Goal: Task Accomplishment & Management: Use online tool/utility

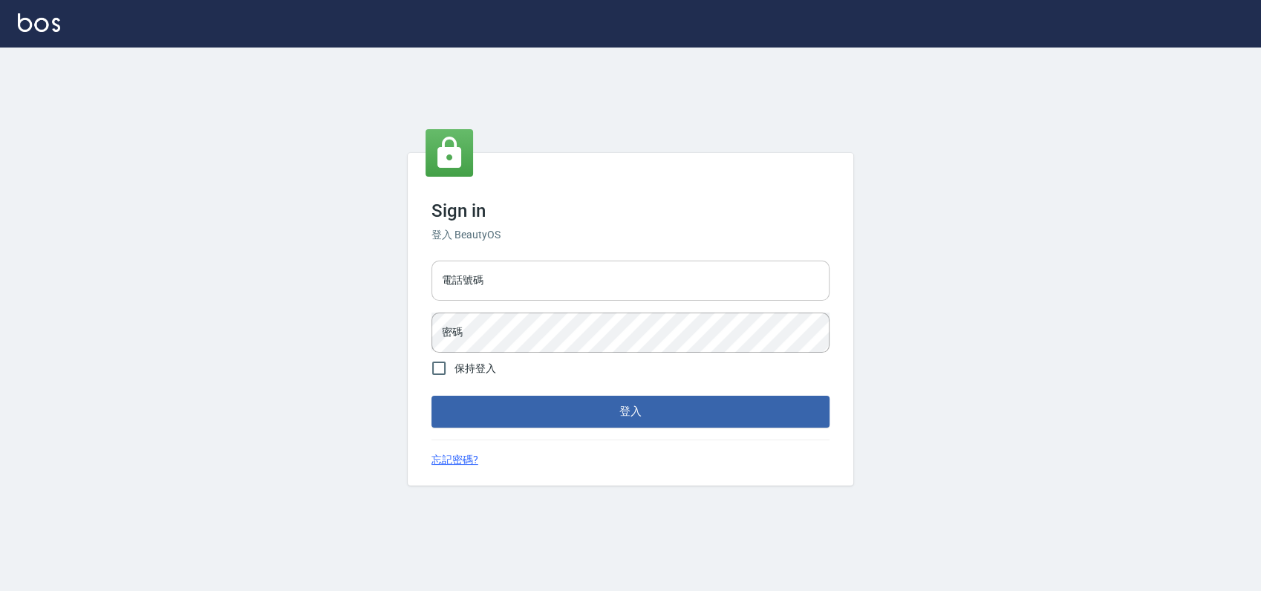
click at [540, 293] on input "電話號碼" at bounding box center [630, 281] width 398 height 40
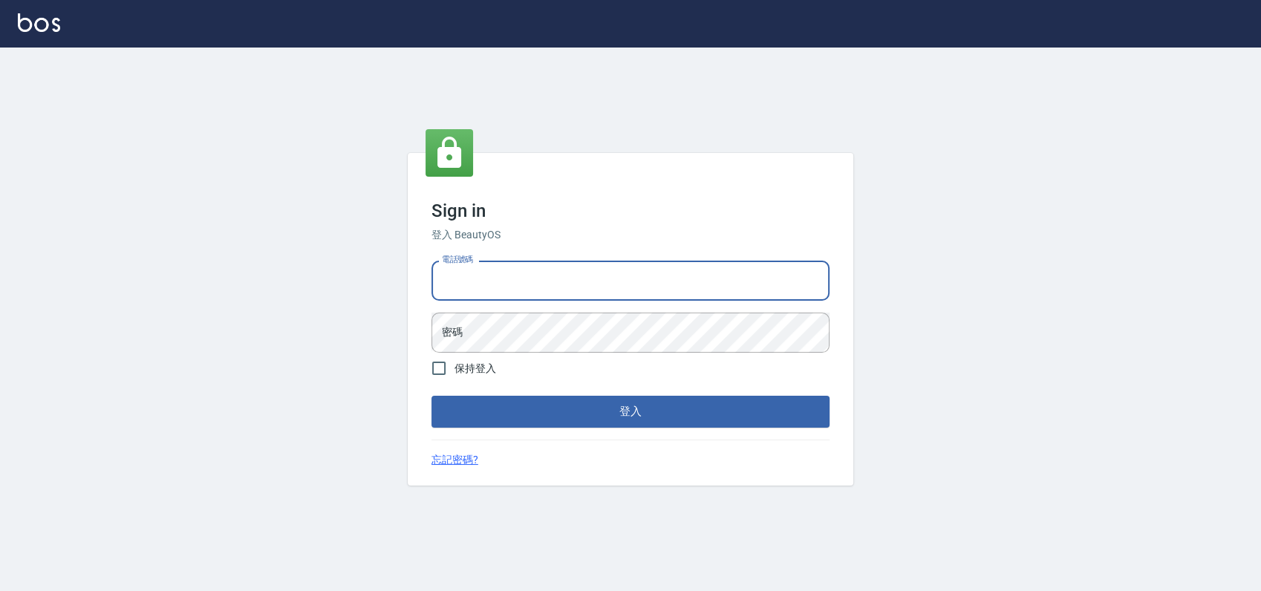
type input "0989886729"
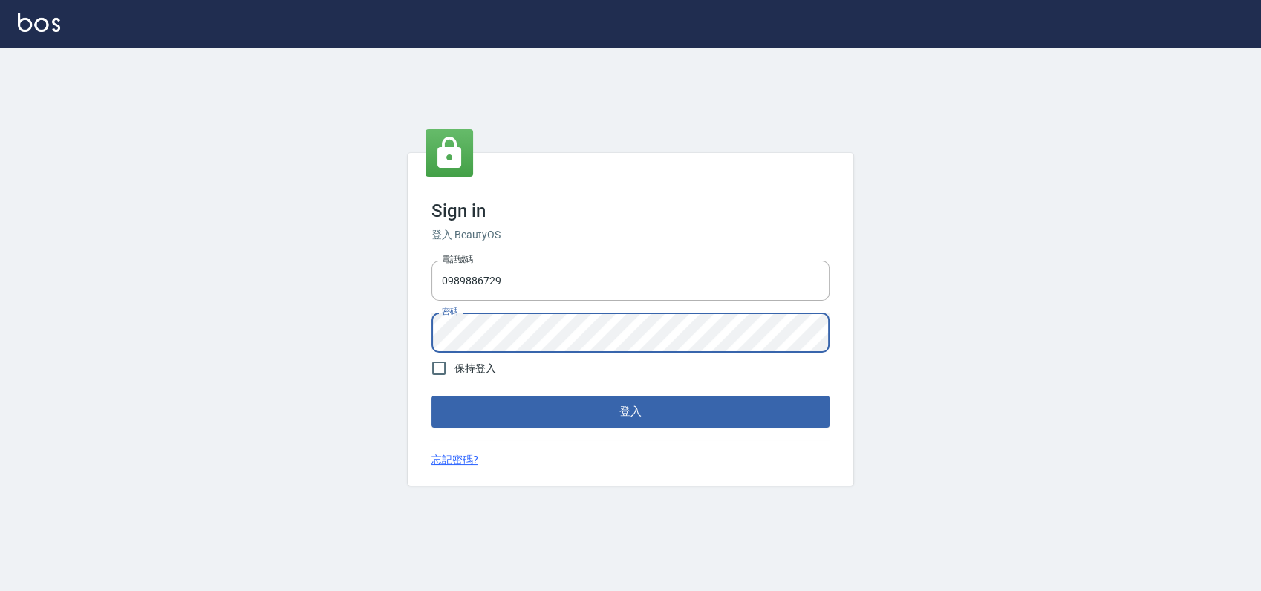
click at [431, 396] on button "登入" at bounding box center [630, 411] width 398 height 31
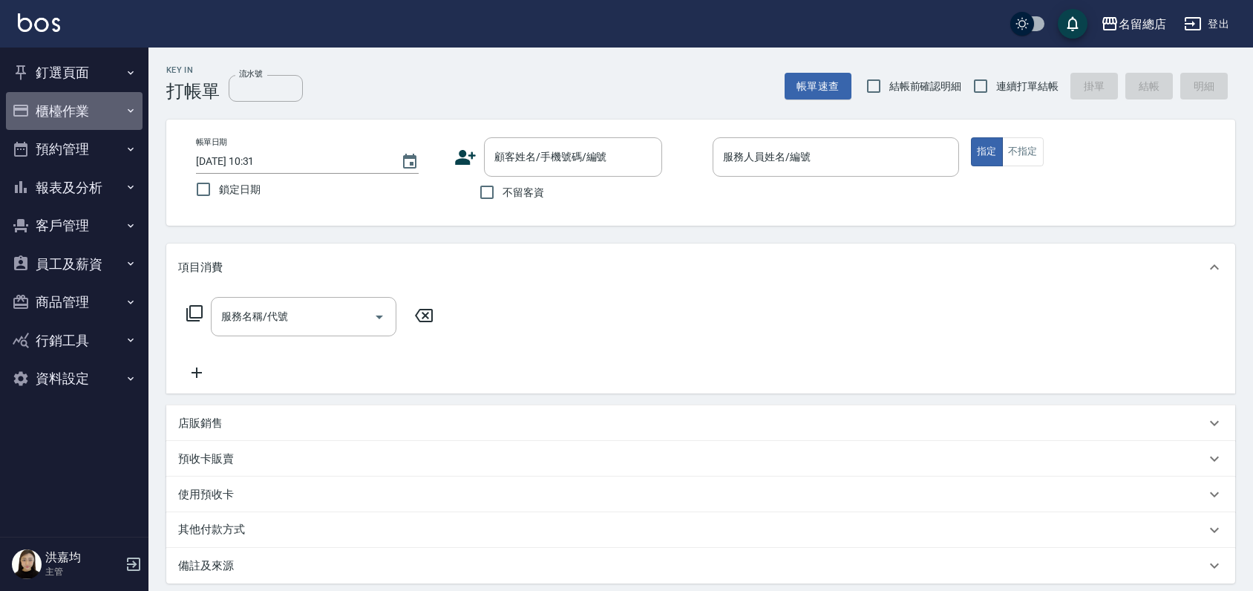
click at [38, 111] on button "櫃檯作業" at bounding box center [74, 111] width 137 height 39
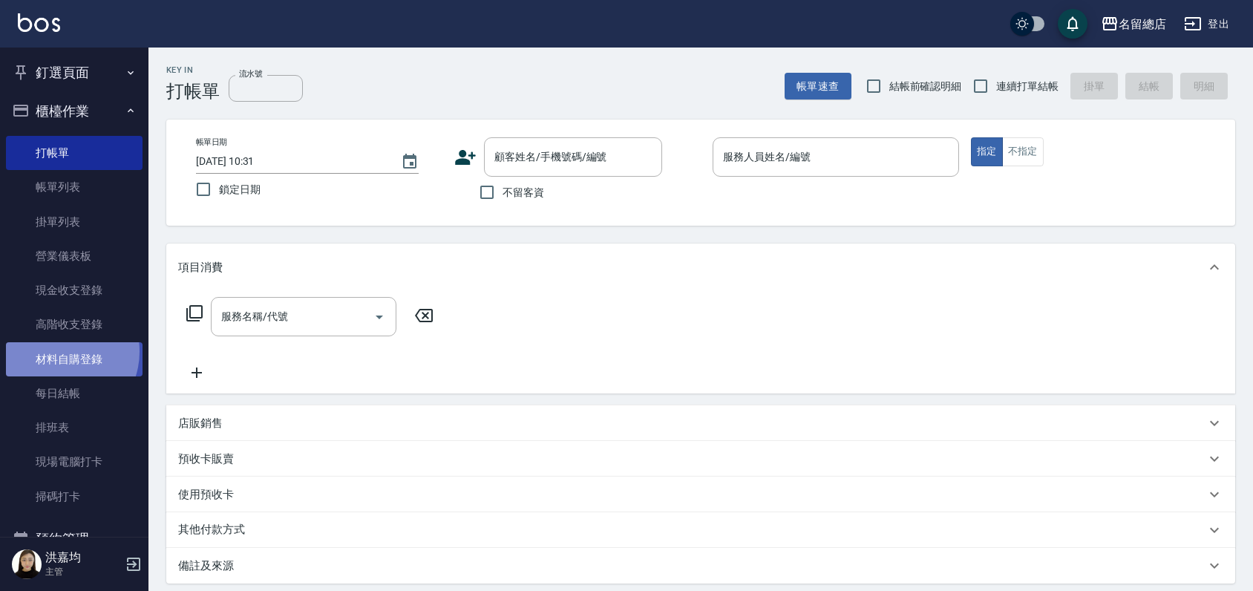
click at [59, 351] on link "材料自購登錄" at bounding box center [74, 359] width 137 height 34
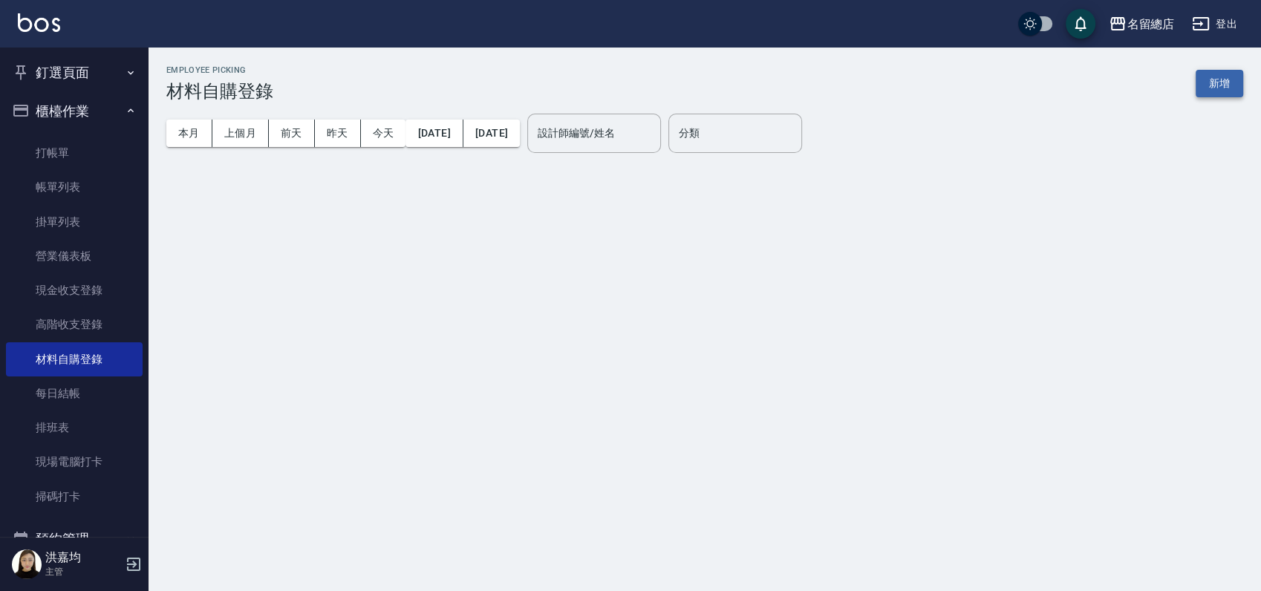
click at [1218, 82] on button "新增" at bounding box center [1219, 83] width 48 height 27
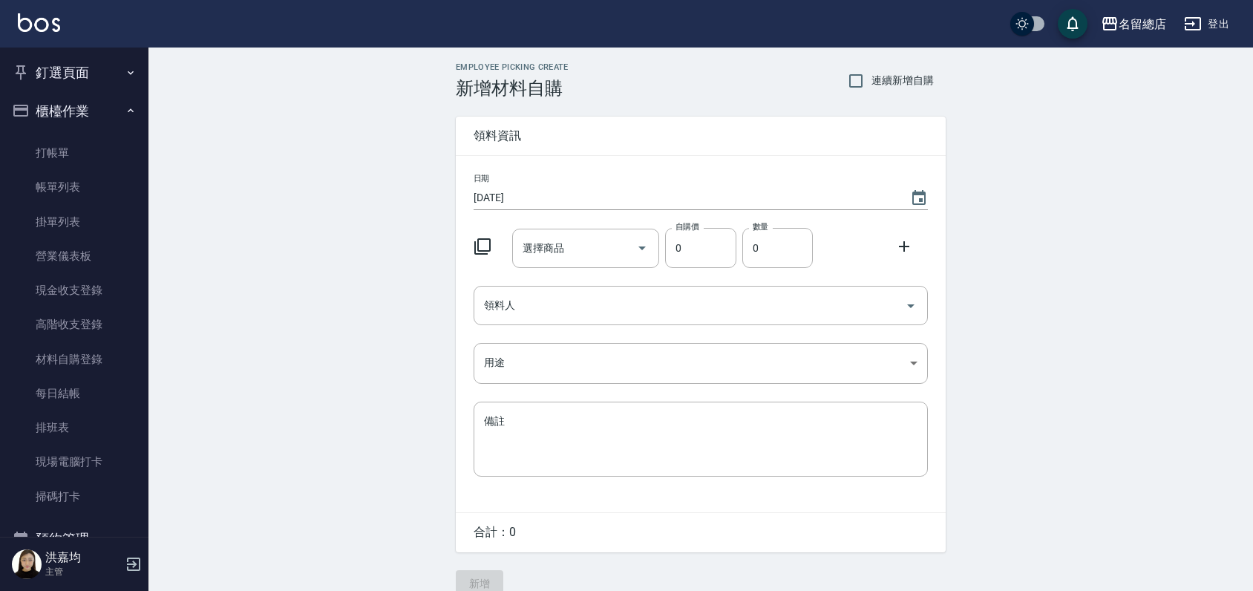
click at [551, 248] on div "選擇商品 選擇商品" at bounding box center [586, 248] width 148 height 39
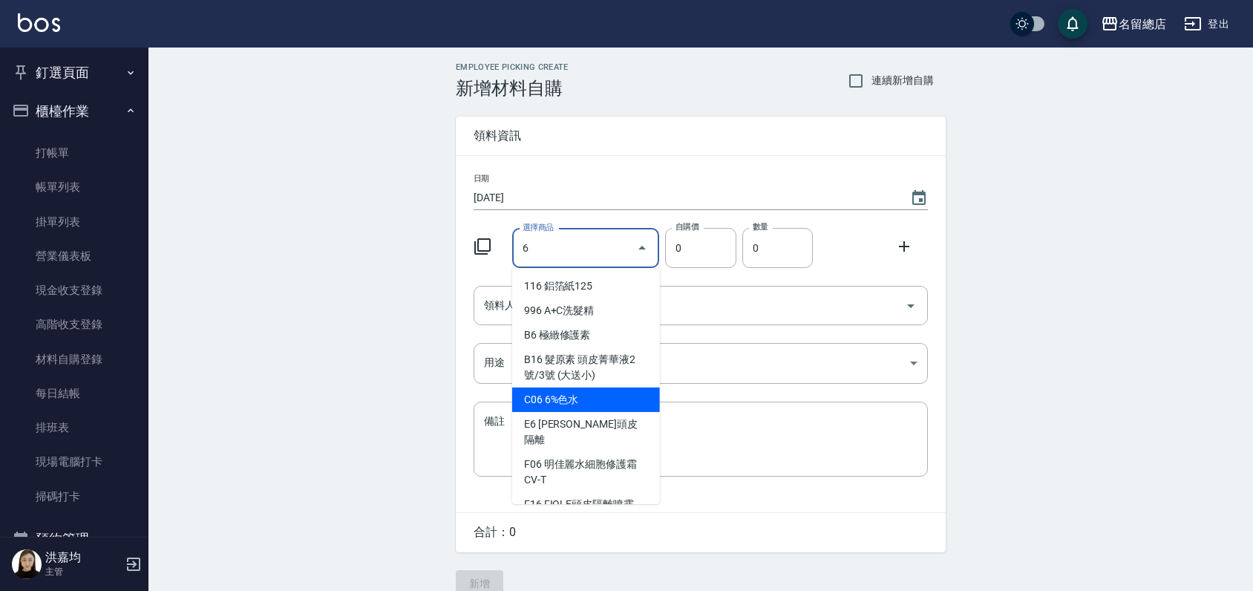
click at [555, 397] on li "C06 6%色水" at bounding box center [586, 400] width 148 height 25
type input "6%色水"
type input "105"
type input "1"
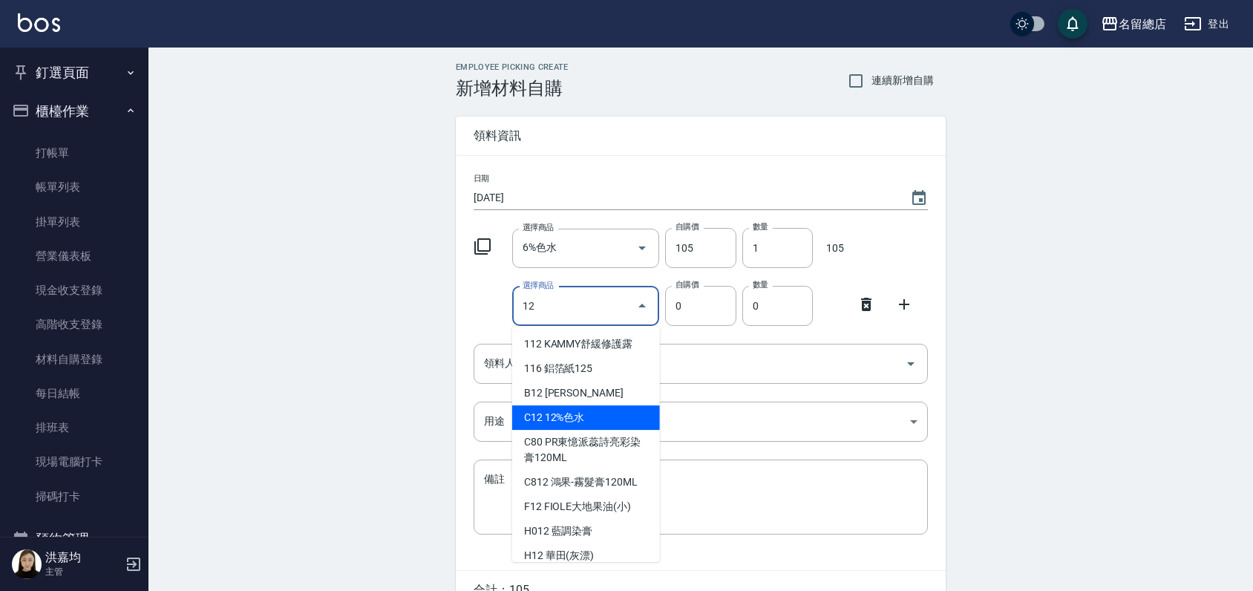
click at [613, 417] on li "C12 12%色水" at bounding box center [586, 417] width 148 height 25
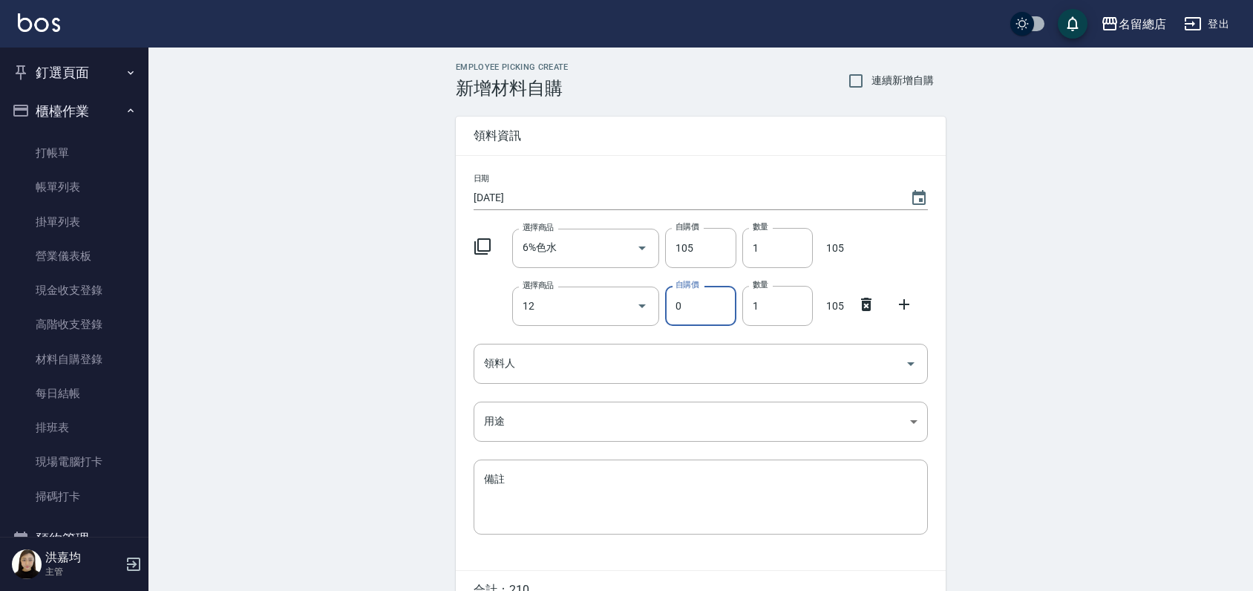
type input "12%色水"
type input "105"
type input "1"
click at [770, 249] on input "1" at bounding box center [778, 248] width 71 height 40
type input "02"
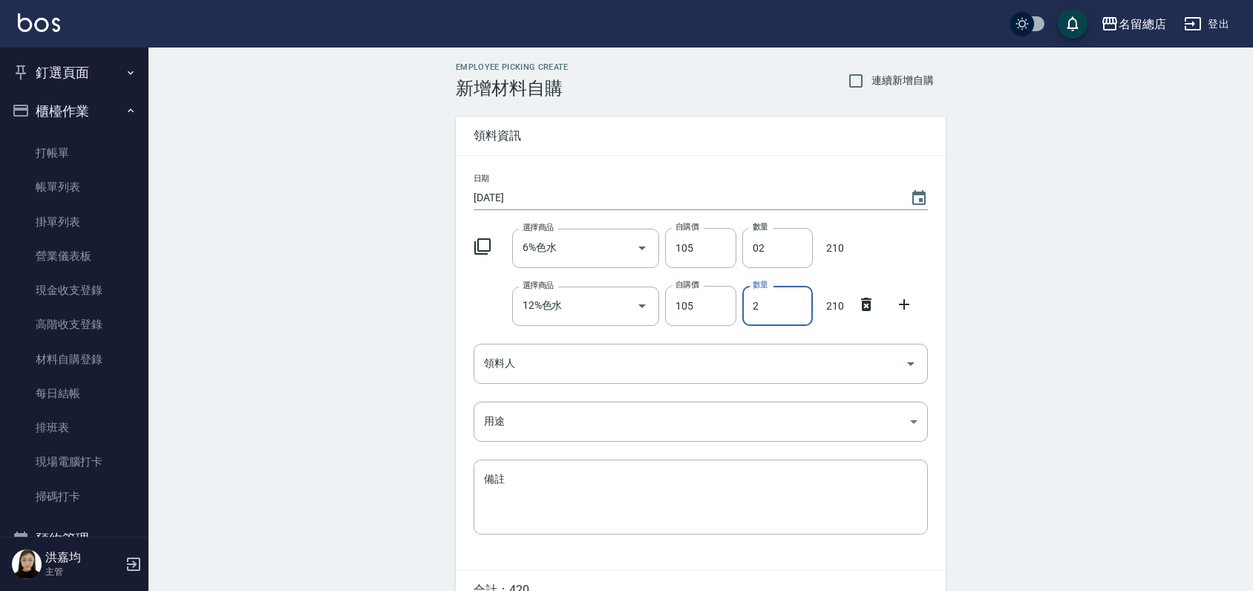
type input "2"
click at [418, 344] on div "Employee Picking Create 新增材料自購 連續新增自購 領料資訊 日期 2025/09/22 選擇商品 6%色水 選擇商品 自購價 105…" at bounding box center [701, 359] width 1105 height 622
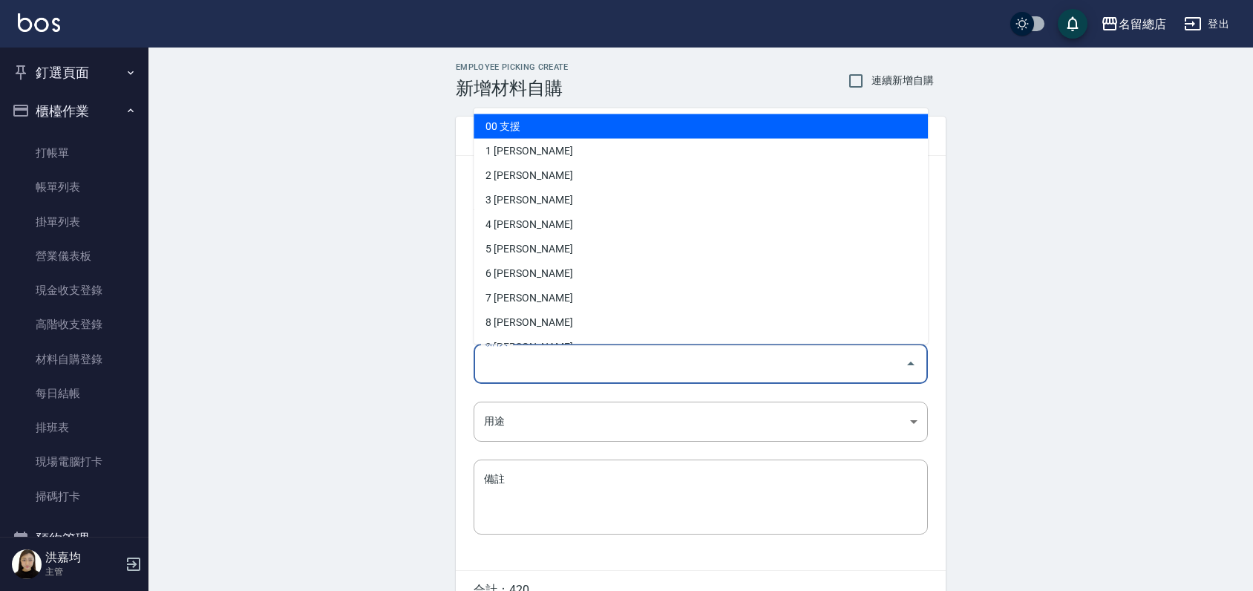
click at [501, 365] on input "領料人" at bounding box center [689, 363] width 419 height 26
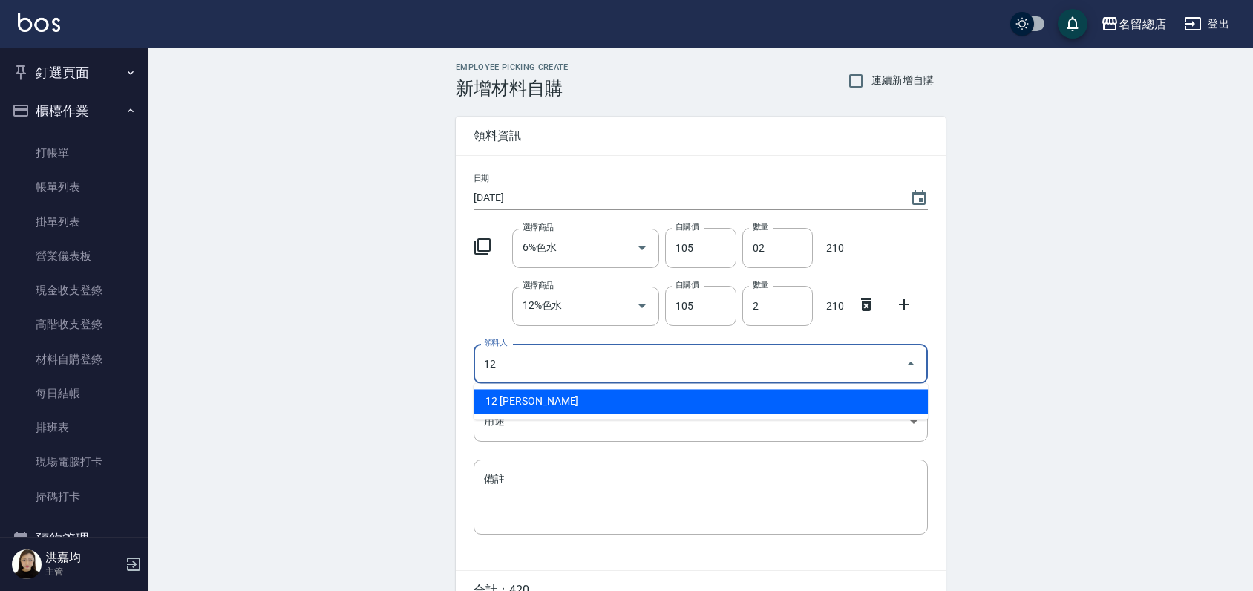
type input "12 陳玉珊"
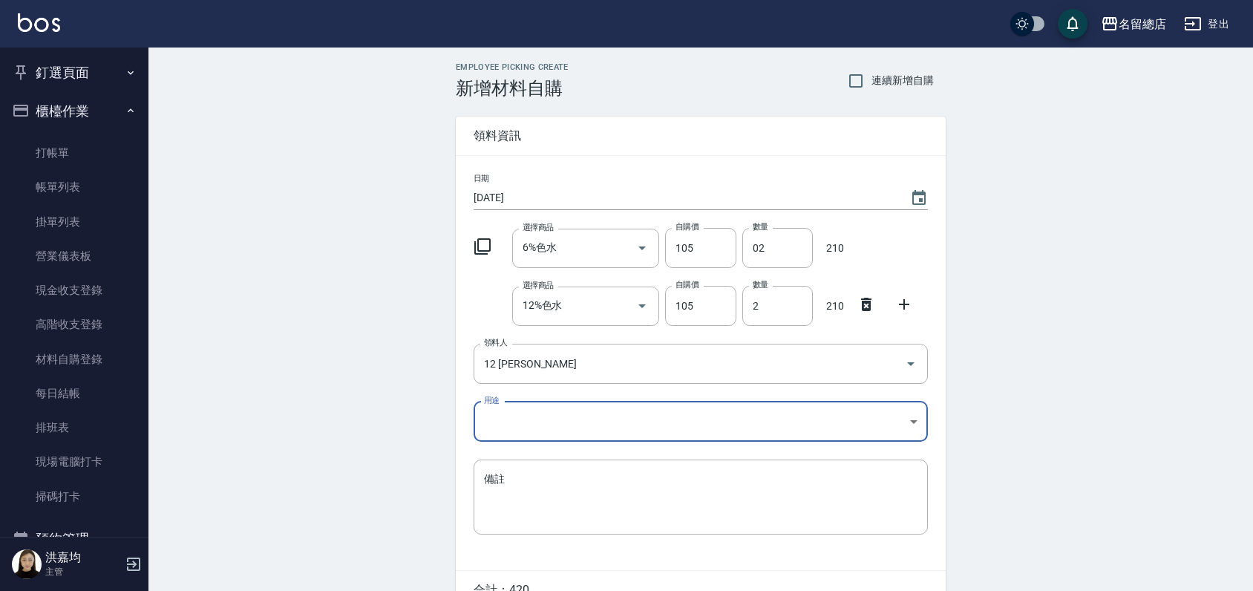
click at [529, 409] on body "名留總店 登出 釘選頁面 打帳單 帳單列表 材料自購登錄 現金收支登錄 店家日報表 商品列表 櫃檯作業 打帳單 帳單列表 掛單列表 營業儀表板 現金收支登錄 …" at bounding box center [626, 335] width 1253 height 670
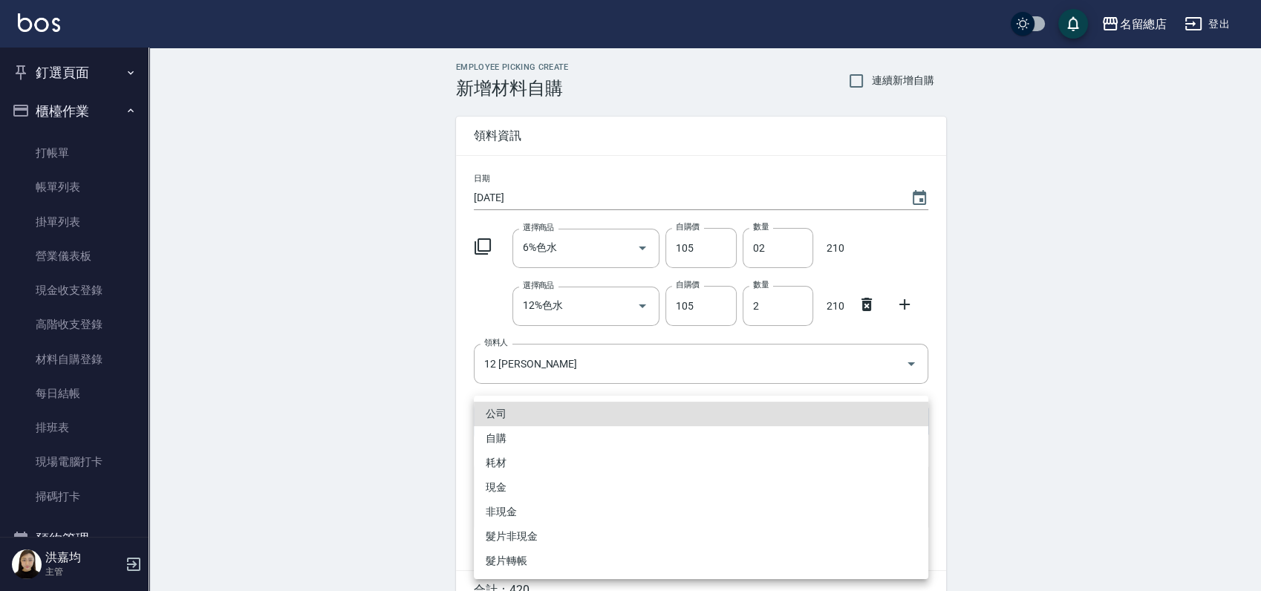
click at [521, 441] on li "自購" at bounding box center [701, 438] width 454 height 25
type input "自購"
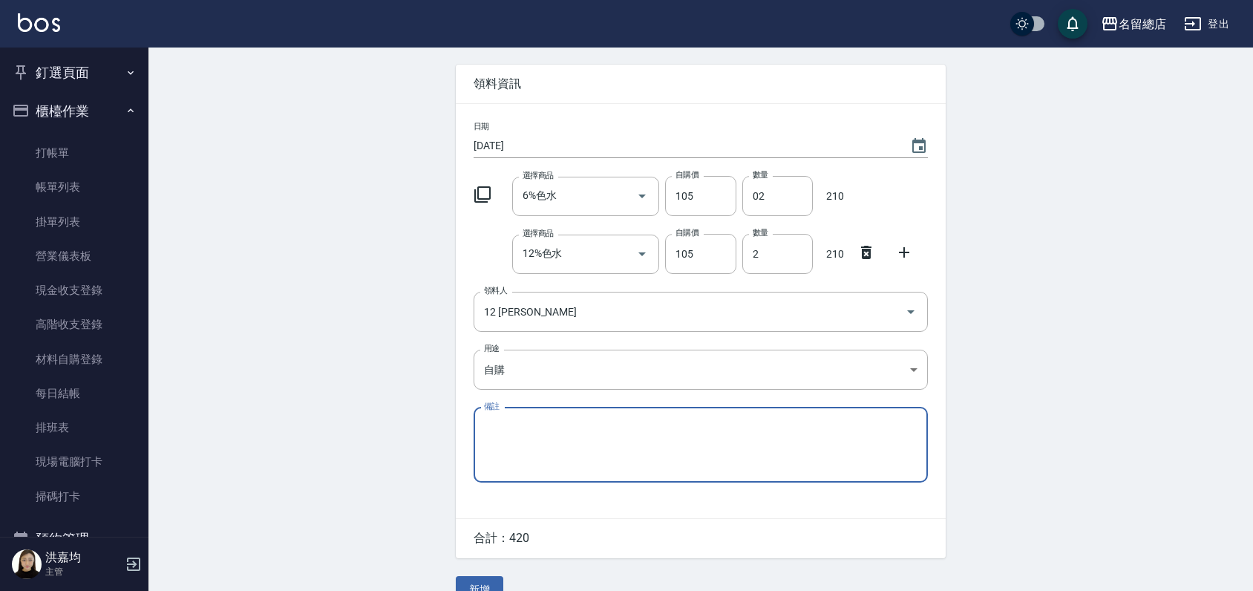
scroll to position [80, 0]
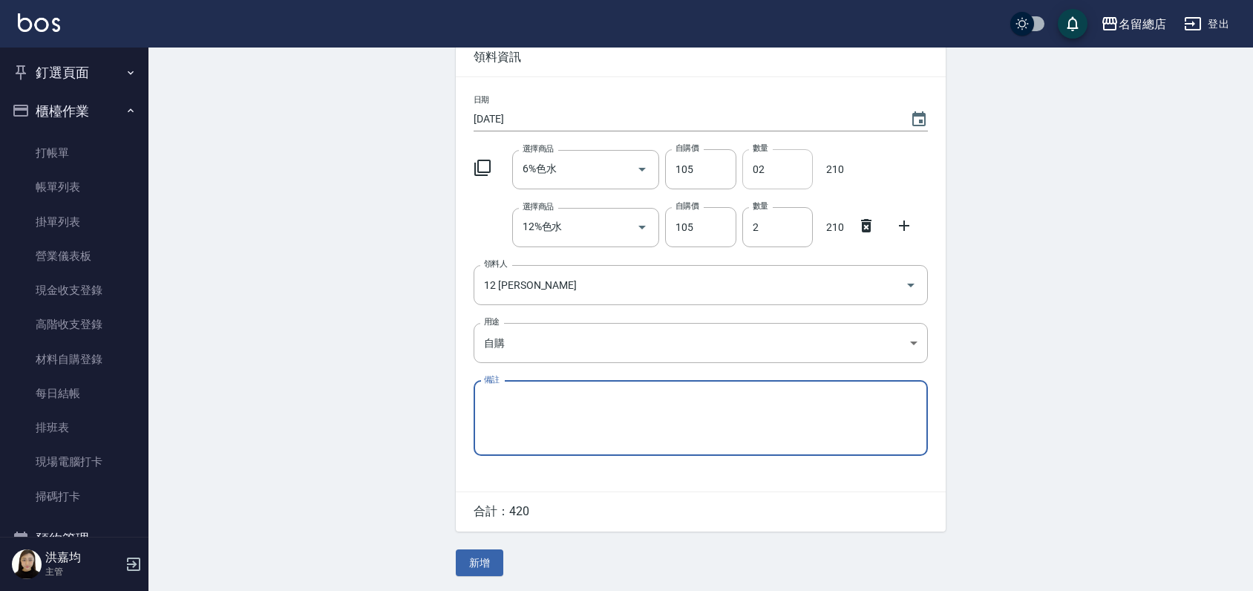
click at [772, 163] on input "02" at bounding box center [778, 169] width 71 height 40
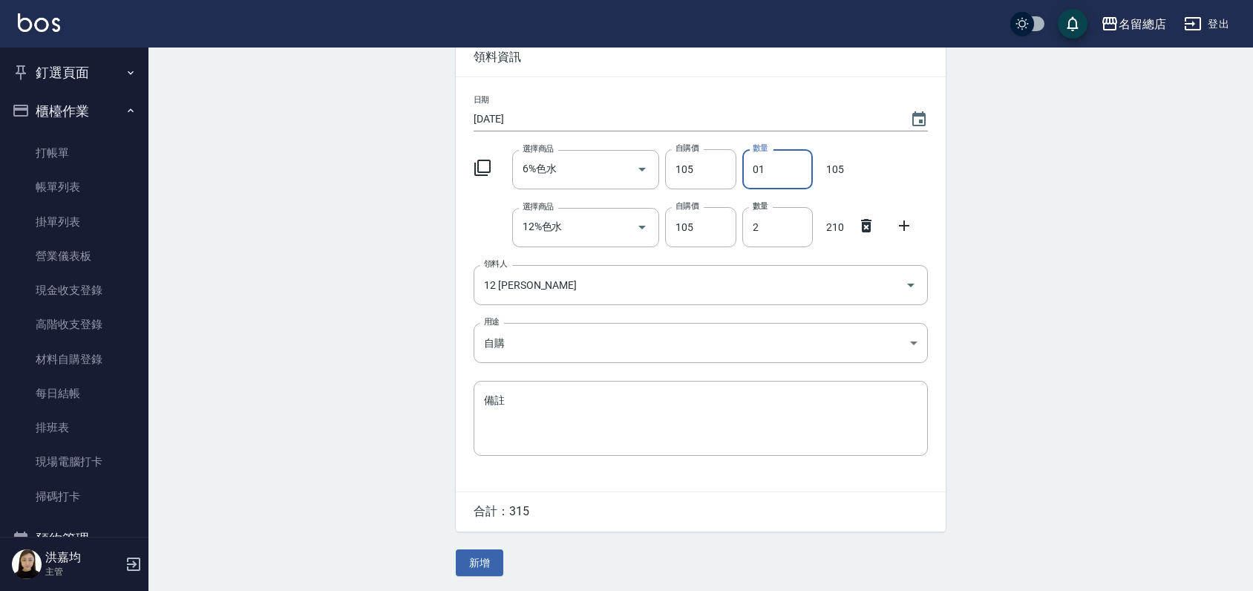
type input "01"
click at [776, 221] on input "2" at bounding box center [778, 227] width 71 height 40
type input "01"
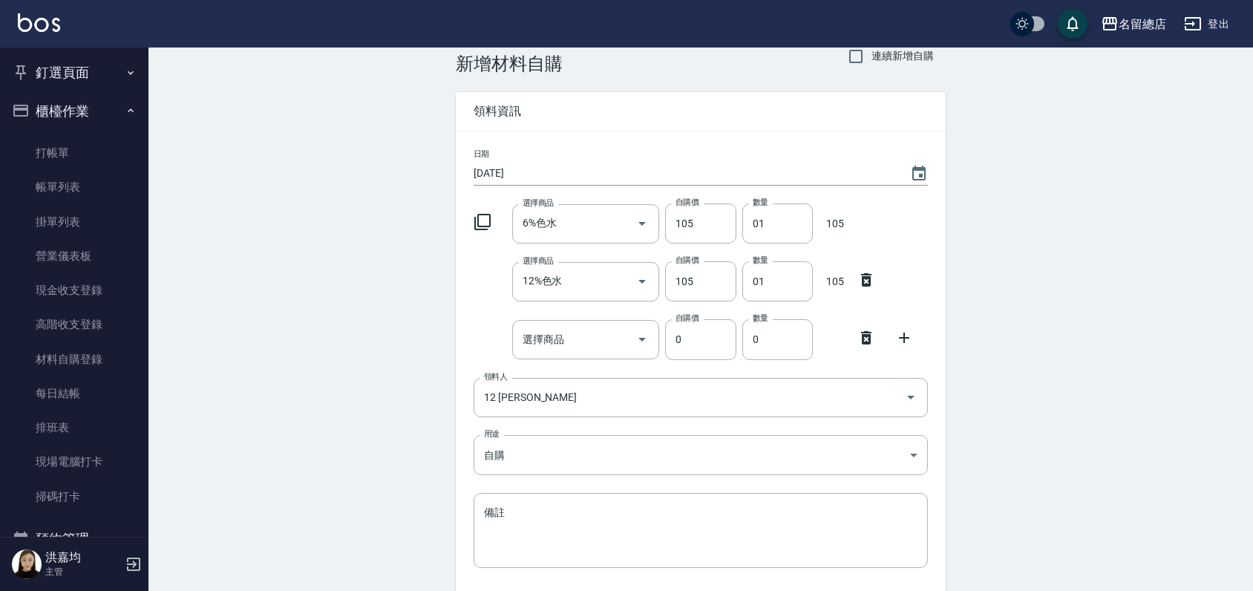
scroll to position [0, 0]
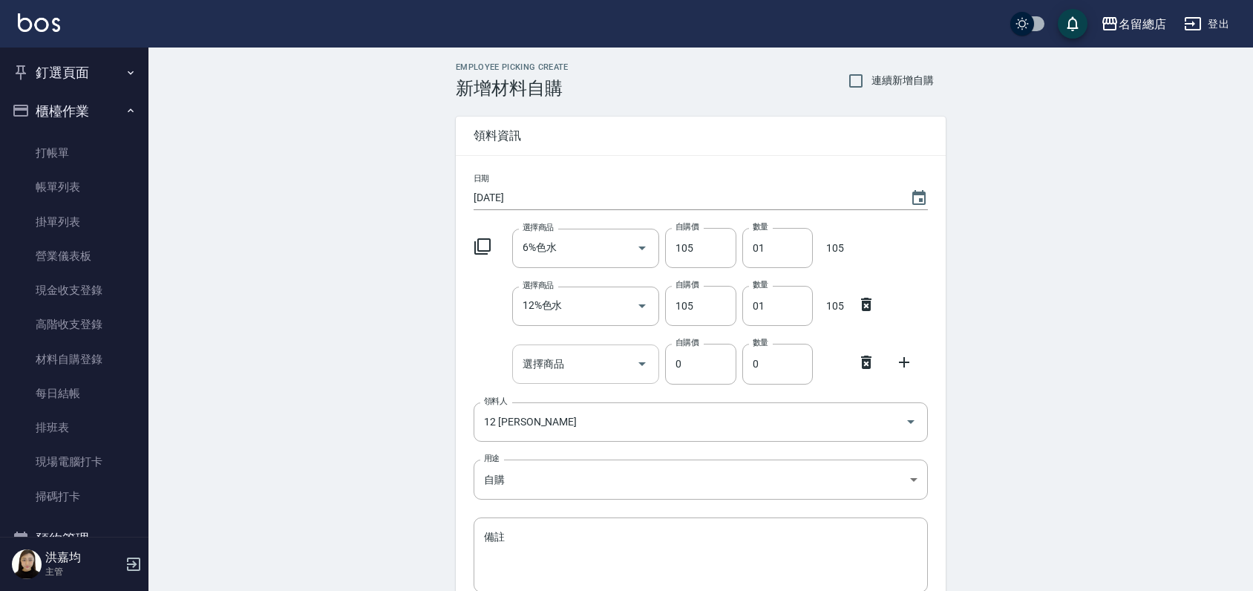
click at [513, 379] on div "選擇商品" at bounding box center [586, 364] width 148 height 39
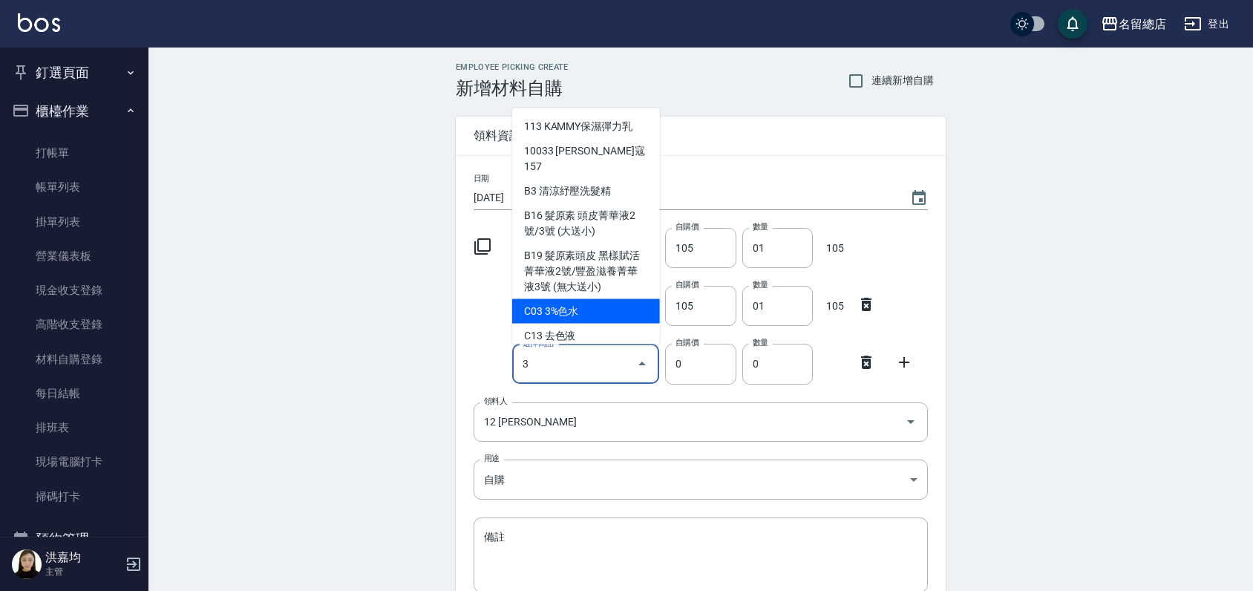
click at [574, 305] on li "C03 3%色水" at bounding box center [586, 310] width 148 height 25
type input "3%色水"
type input "105"
type input "1"
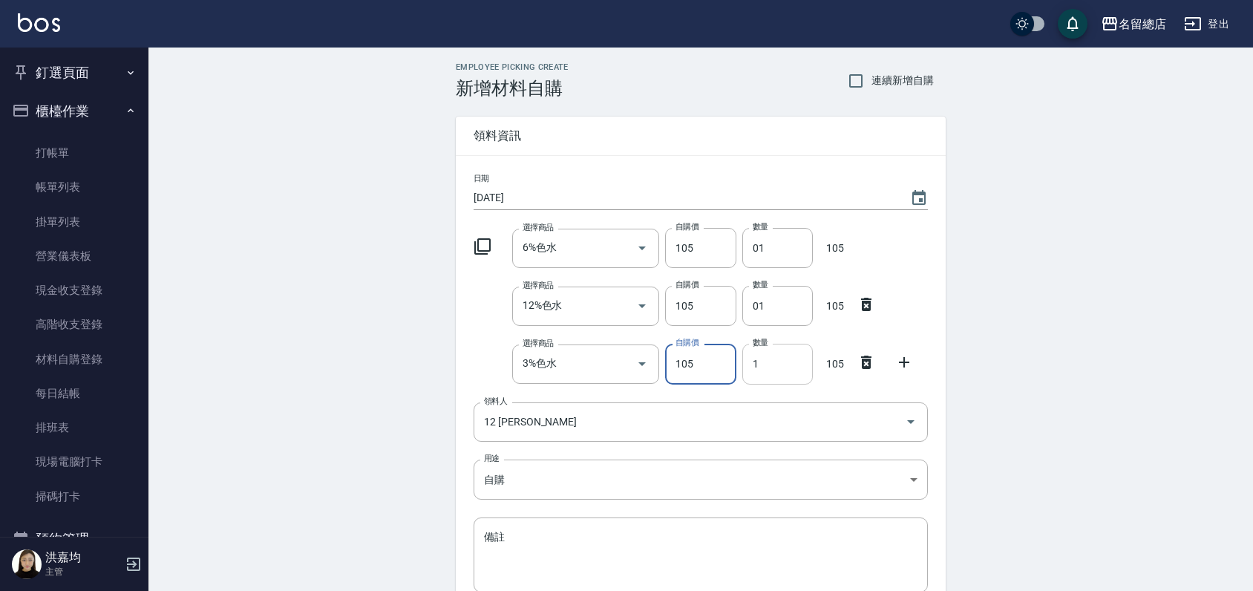
click at [771, 369] on input "1" at bounding box center [778, 364] width 71 height 40
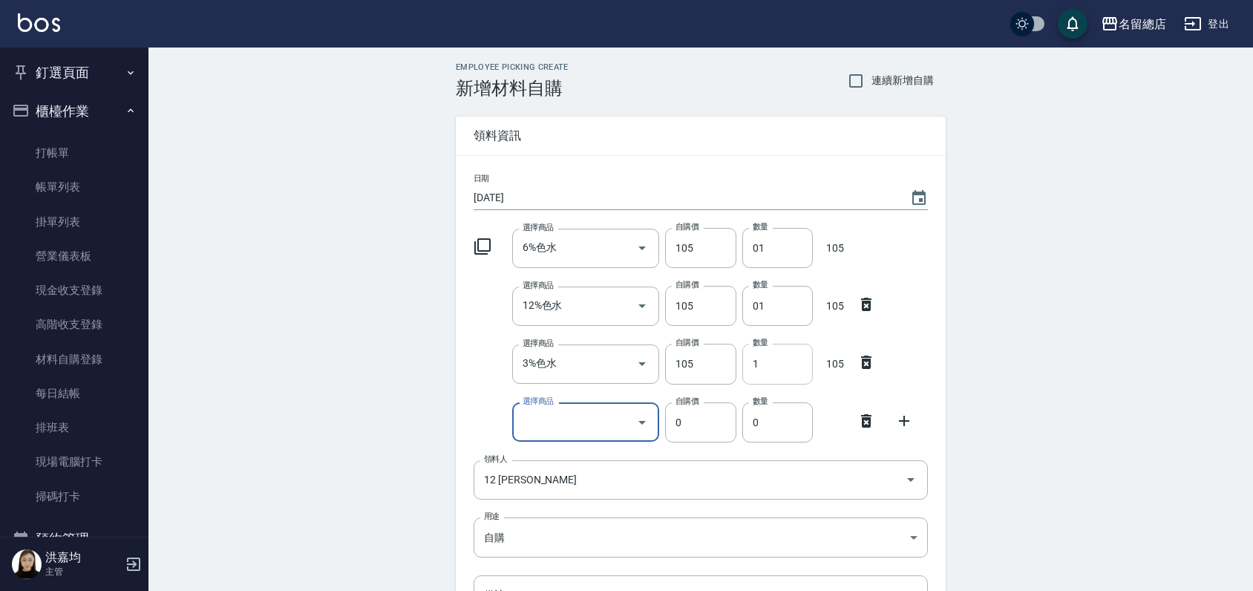
type input "6"
click at [576, 463] on li "C09 9%色水" at bounding box center [586, 460] width 148 height 25
type input "9%色水"
type input "105"
type input "1"
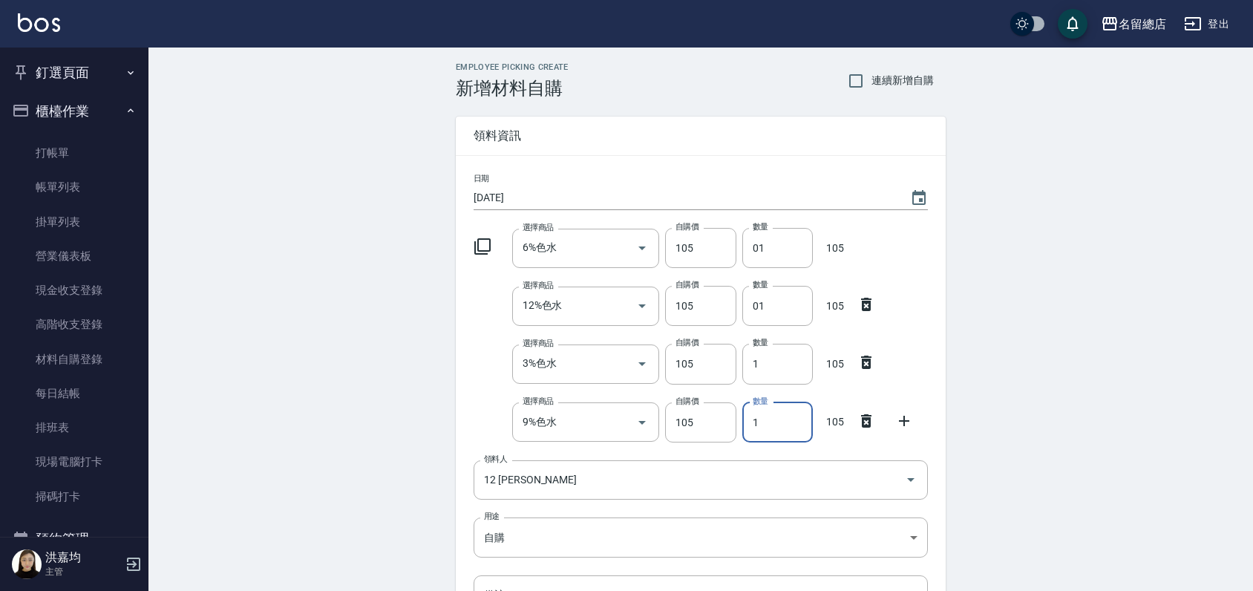
scroll to position [82, 0]
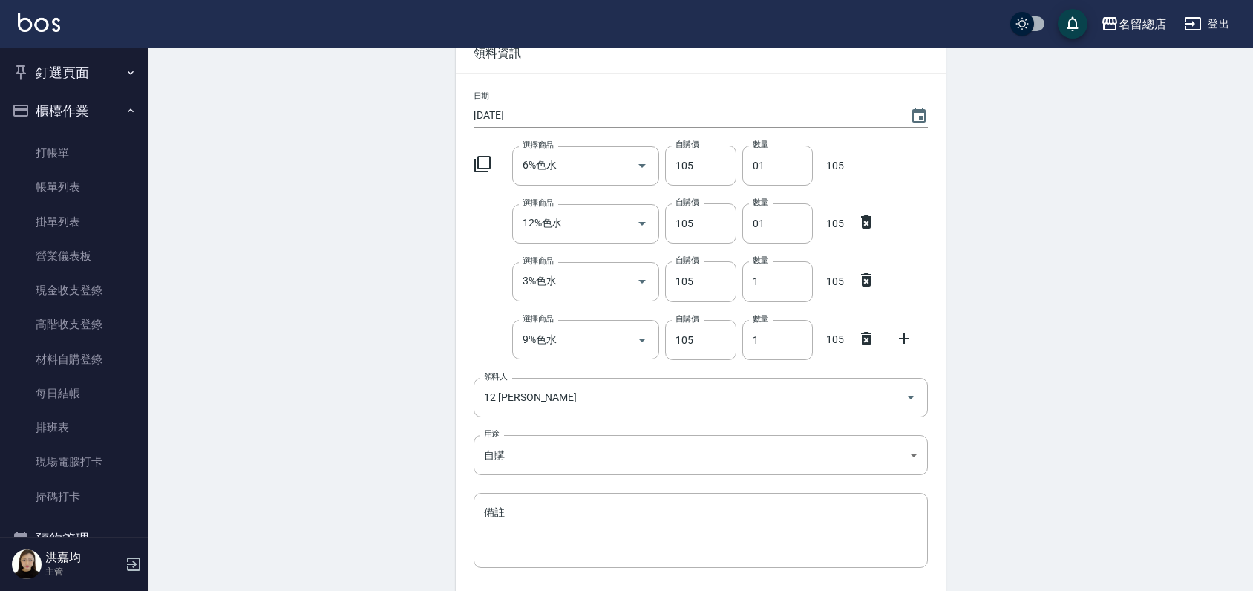
click at [338, 252] on div "Employee Picking Create 新增材料自購 連續新增自購 領料資訊 日期 2025/09/22 選擇商品 6%色水 選擇商品 自購價 105…" at bounding box center [701, 334] width 1105 height 738
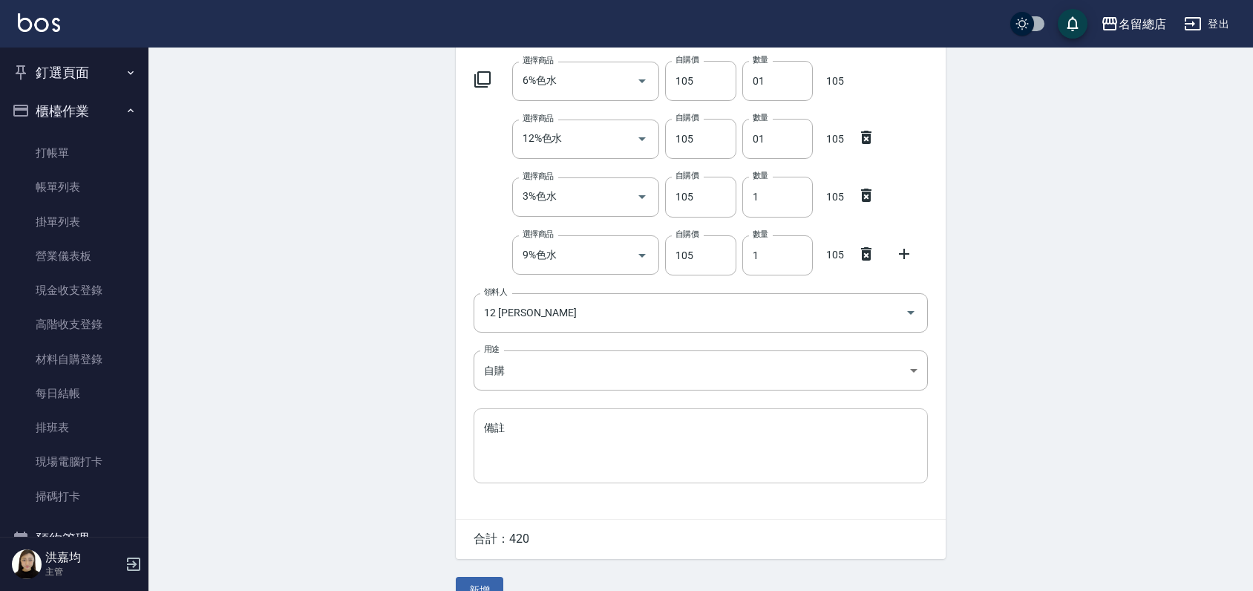
scroll to position [196, 0]
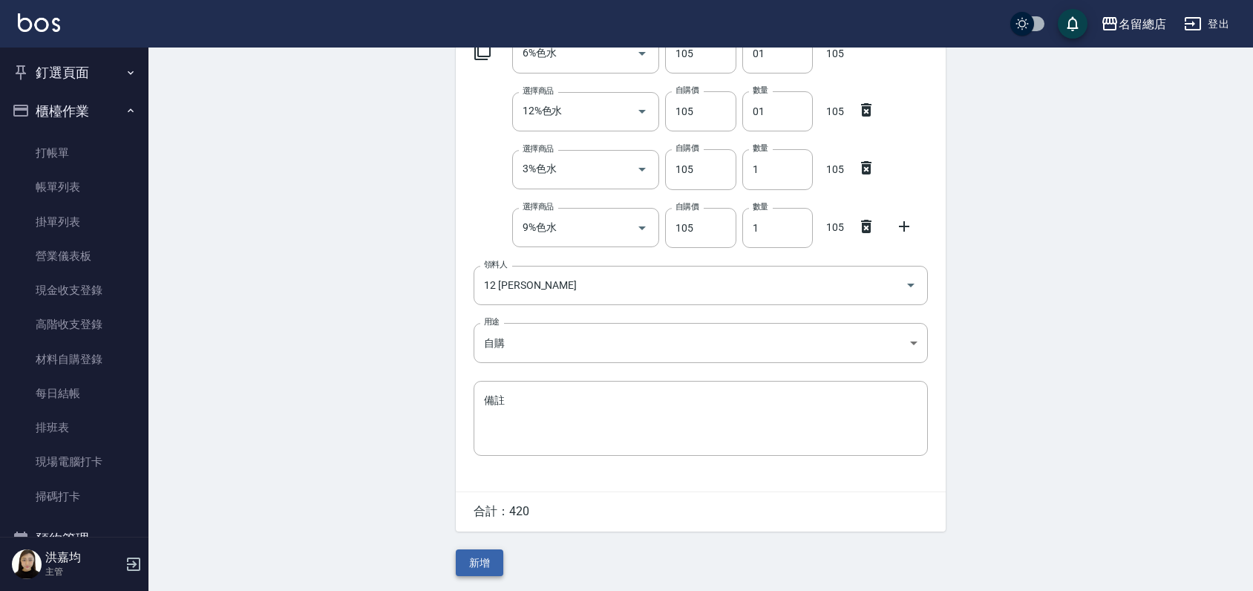
click at [482, 560] on button "新增" at bounding box center [480, 562] width 48 height 27
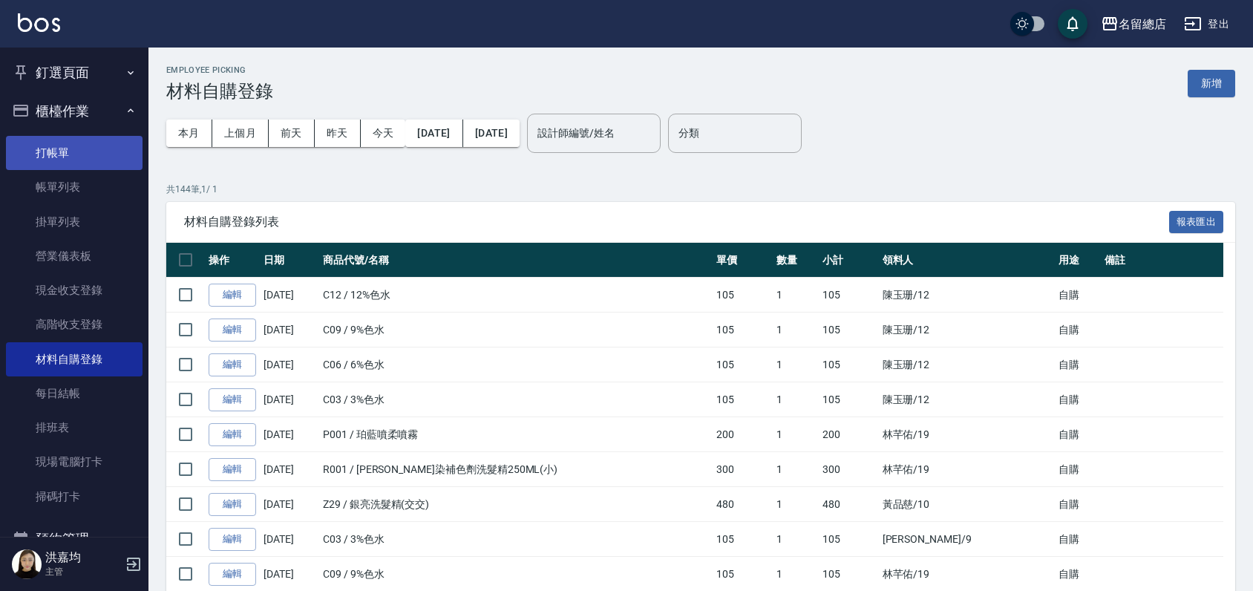
click at [70, 143] on link "打帳單" at bounding box center [74, 153] width 137 height 34
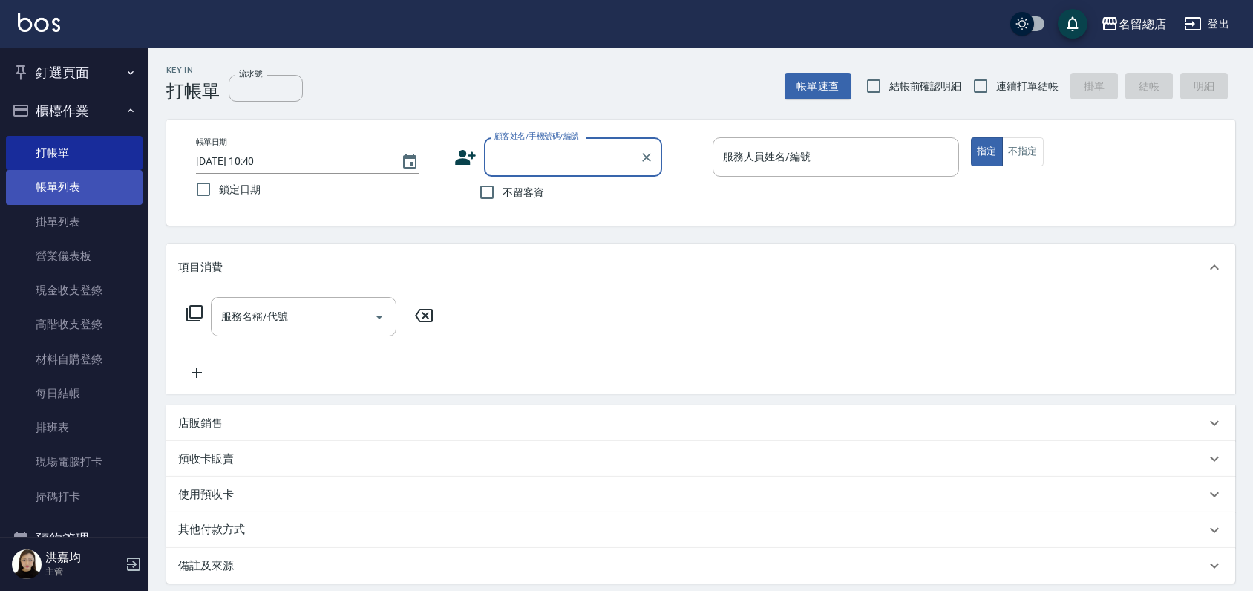
click at [68, 197] on link "帳單列表" at bounding box center [74, 187] width 137 height 34
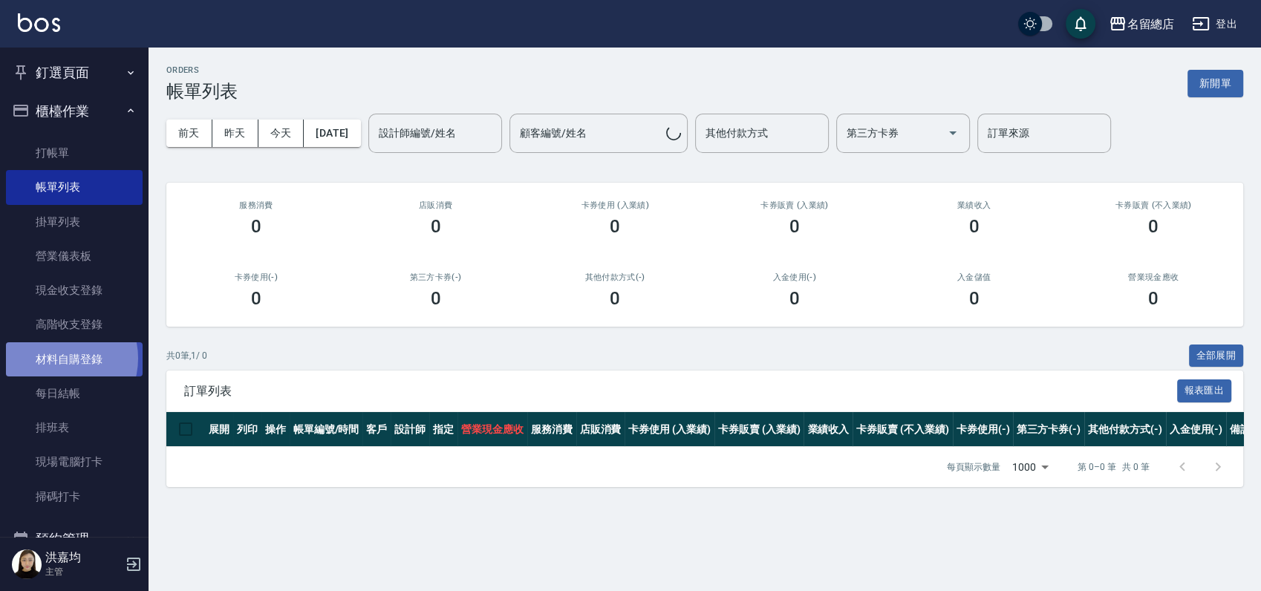
click at [56, 358] on link "材料自購登錄" at bounding box center [74, 359] width 137 height 34
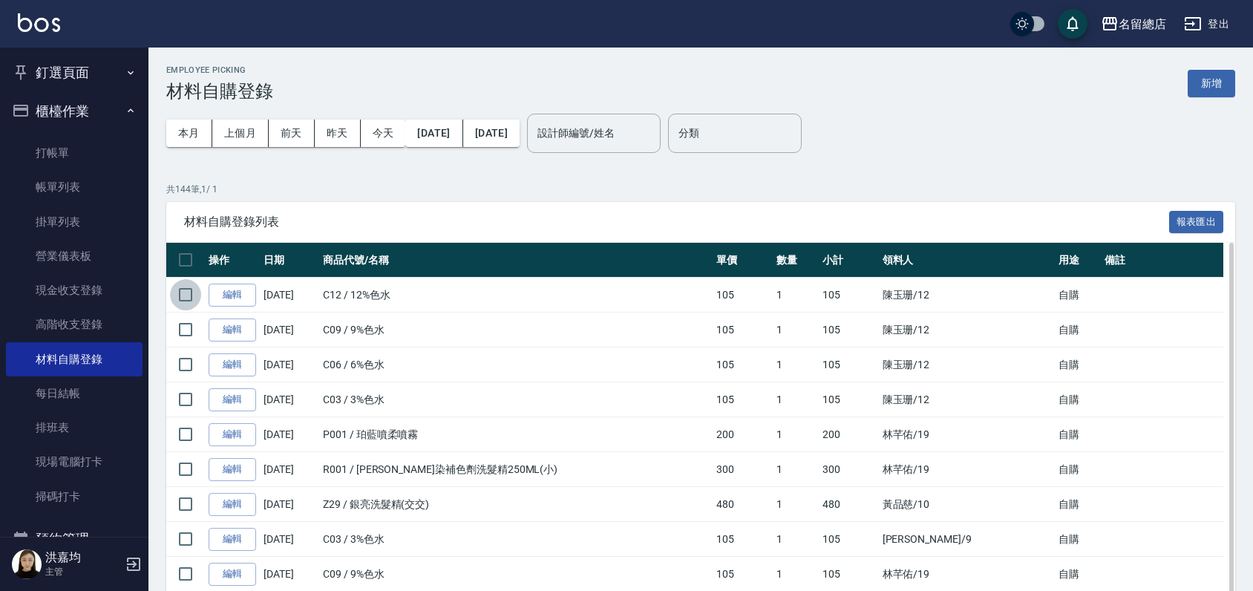
click at [179, 292] on input "checkbox" at bounding box center [185, 294] width 31 height 31
checkbox input "true"
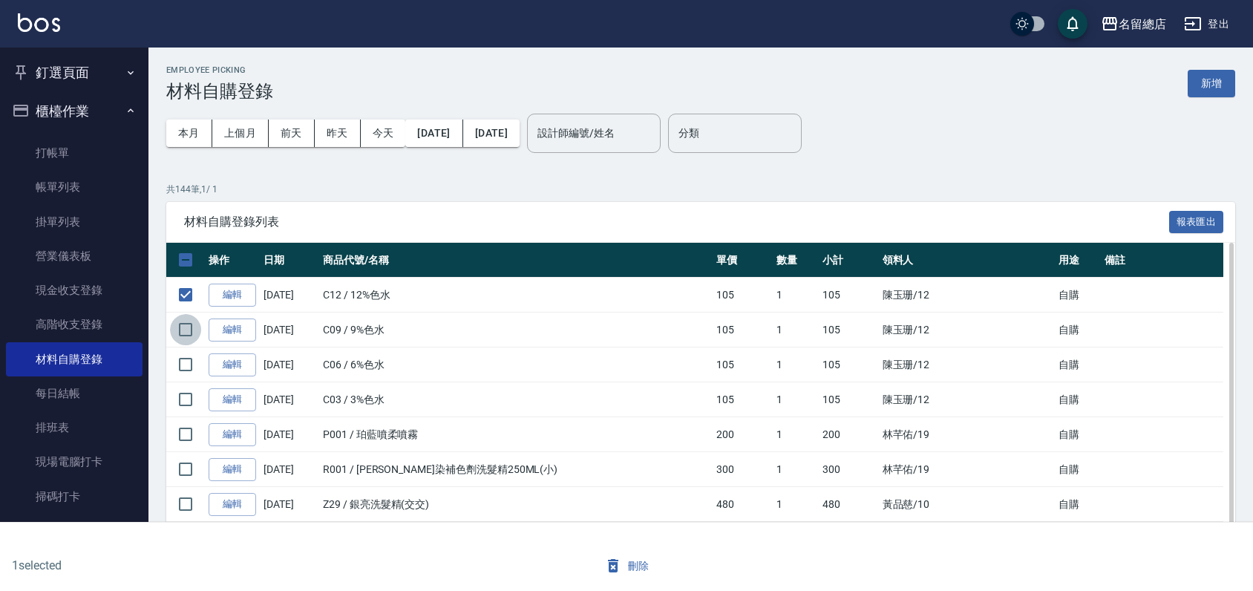
click at [192, 330] on input "checkbox" at bounding box center [185, 329] width 31 height 31
checkbox input "true"
click at [184, 366] on input "checkbox" at bounding box center [185, 364] width 31 height 31
checkbox input "true"
click at [183, 403] on input "checkbox" at bounding box center [185, 399] width 31 height 31
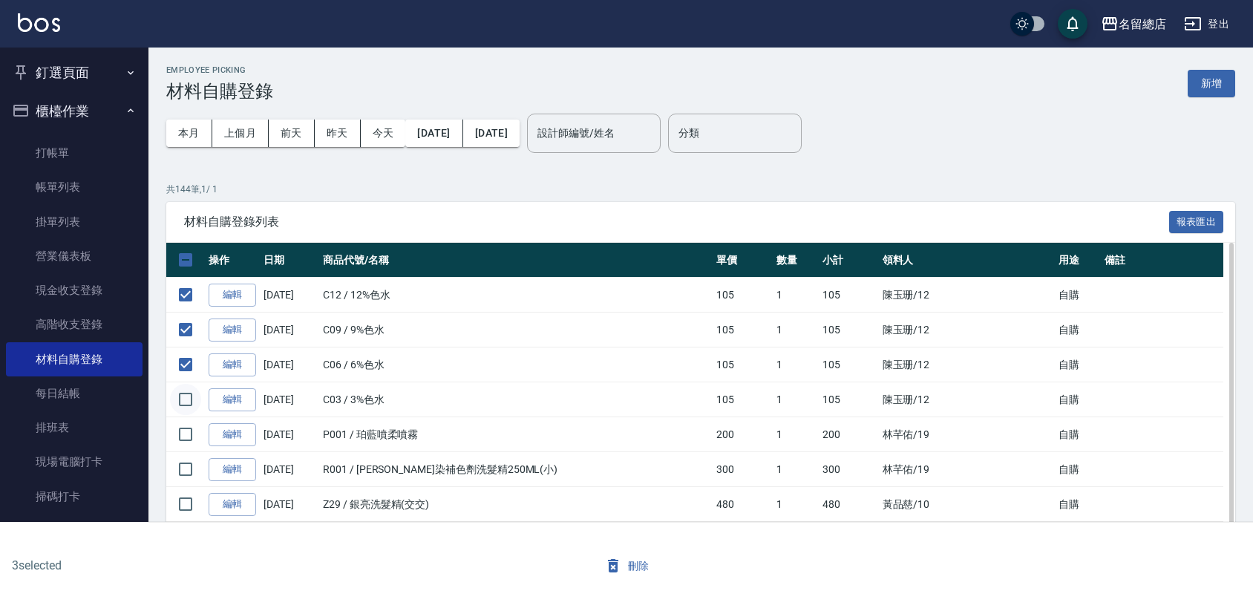
checkbox input "true"
click at [232, 293] on link "編輯" at bounding box center [233, 295] width 48 height 23
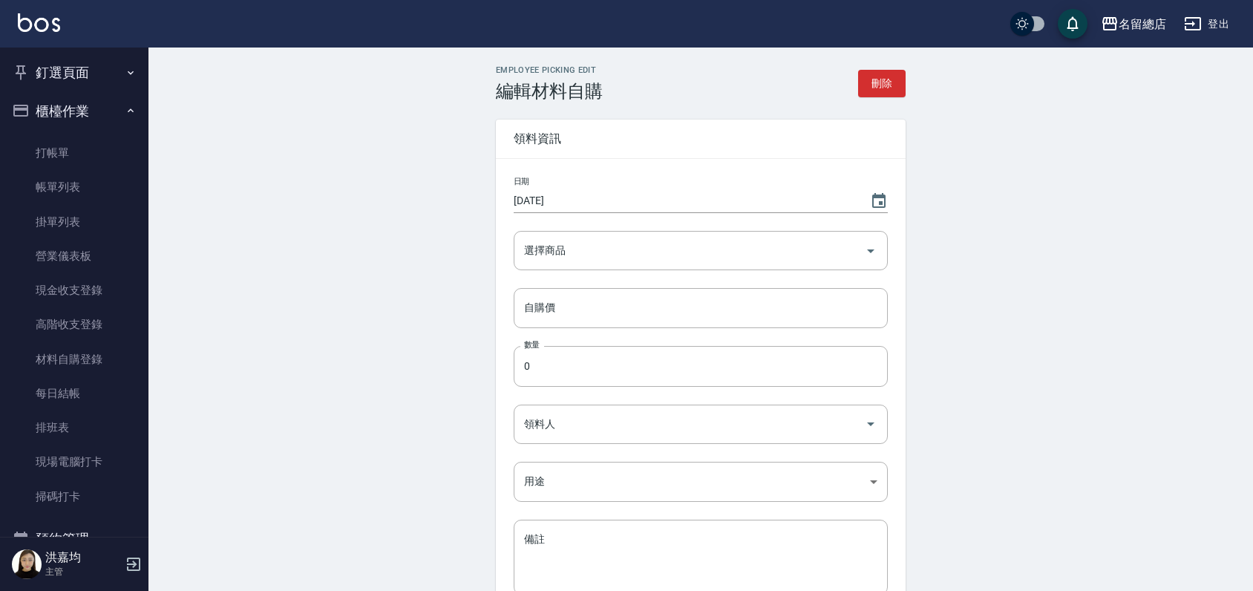
type input "12%色水"
type input "105"
type input "1"
type input "陳玉珊"
type input "自購"
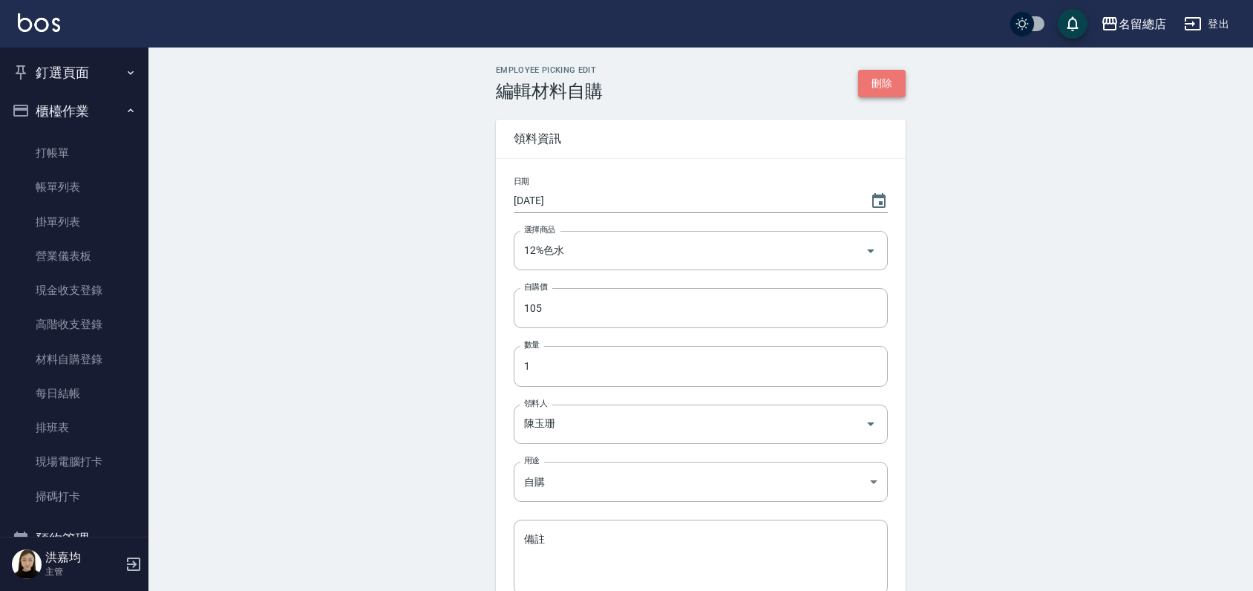
click at [891, 80] on button "刪除" at bounding box center [882, 83] width 48 height 27
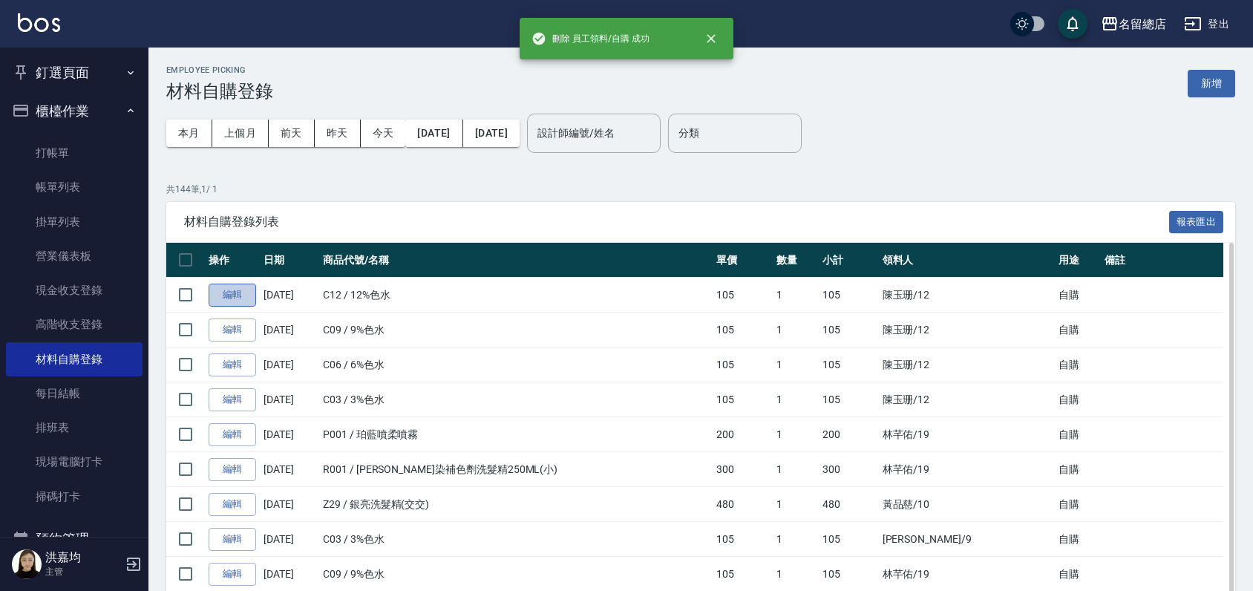
click at [240, 294] on link "編輯" at bounding box center [233, 295] width 48 height 23
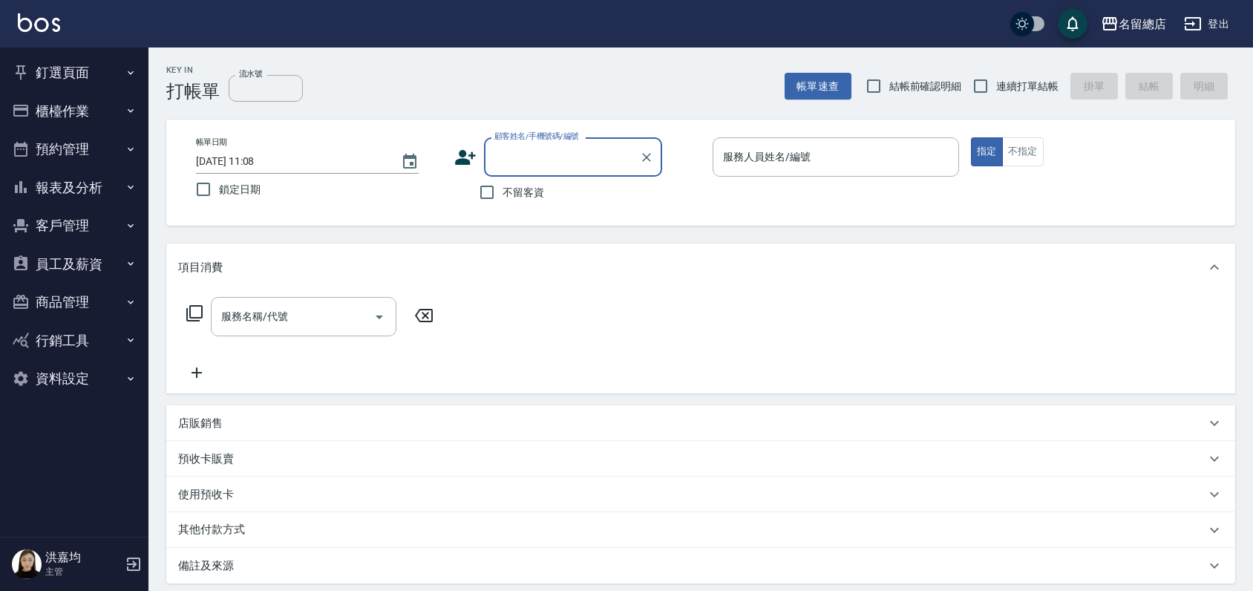
click at [71, 74] on button "釘選頁面" at bounding box center [74, 72] width 137 height 39
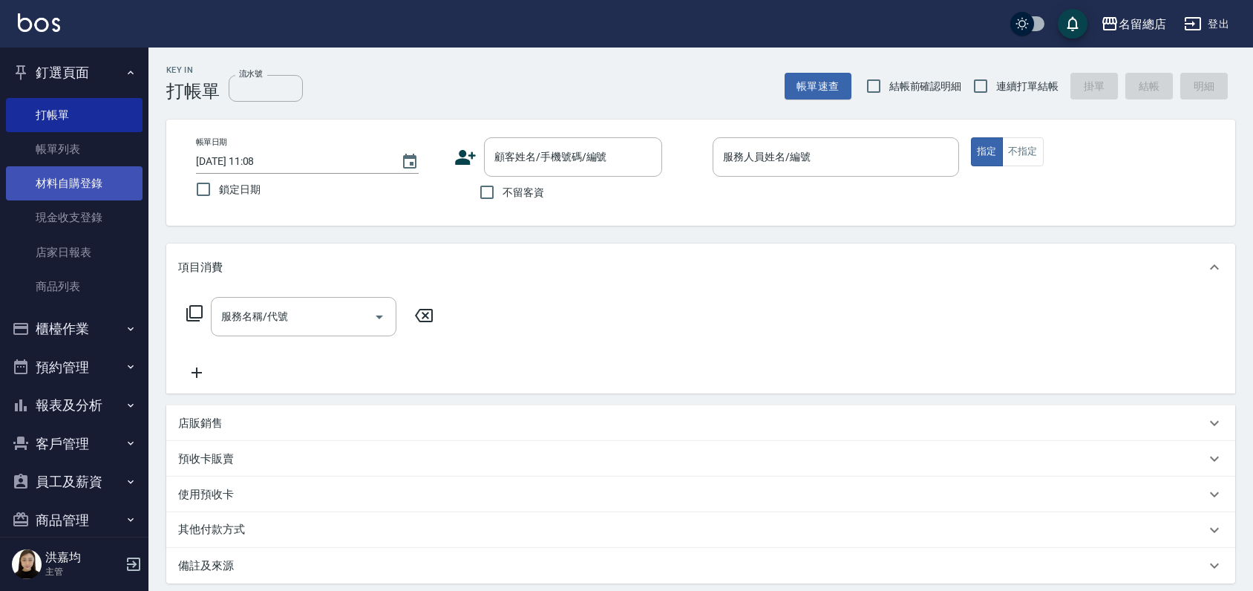
click at [68, 192] on link "材料自購登錄" at bounding box center [74, 183] width 137 height 34
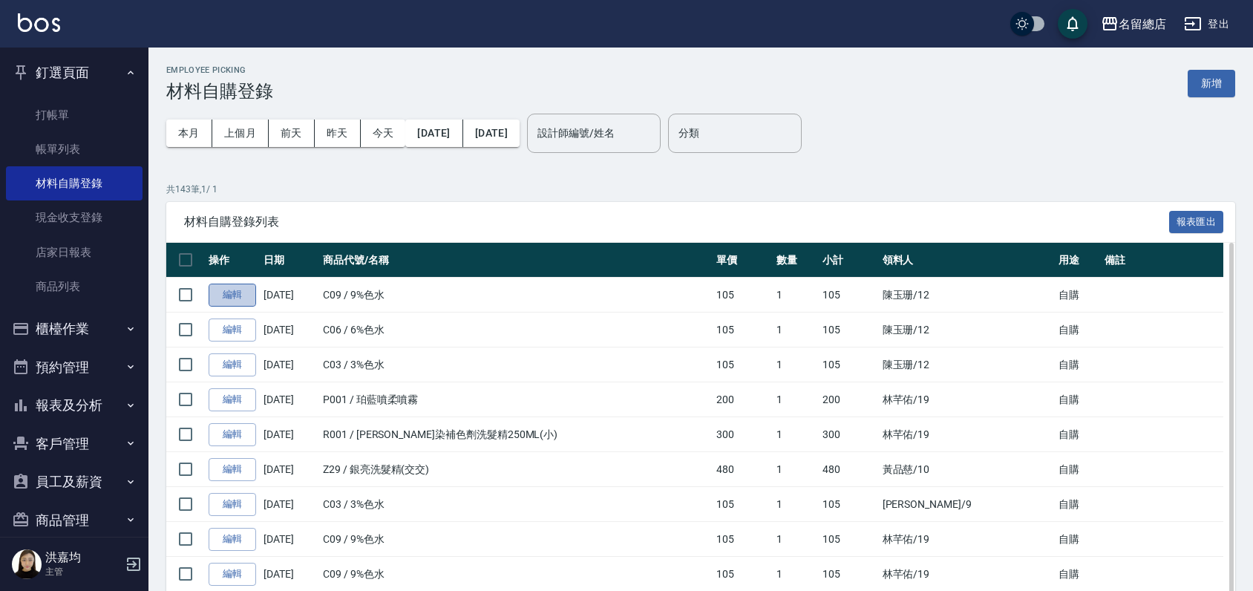
click at [232, 295] on link "編輯" at bounding box center [233, 295] width 48 height 23
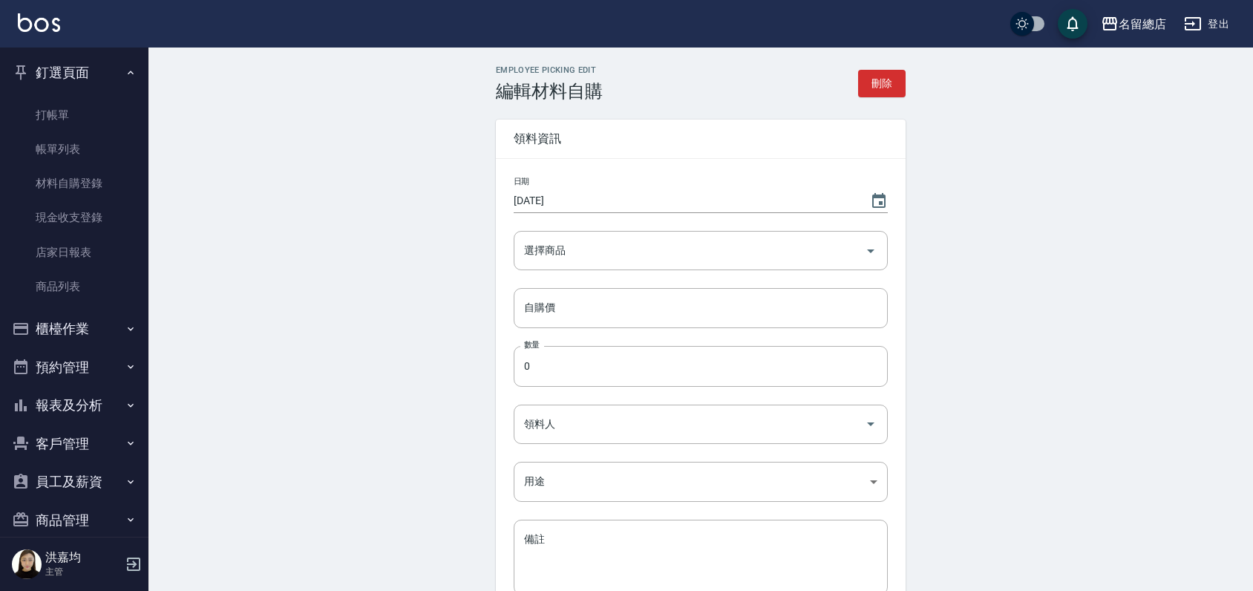
type input "9%色水"
type input "105"
type input "1"
type input "陳玉珊"
type input "自購"
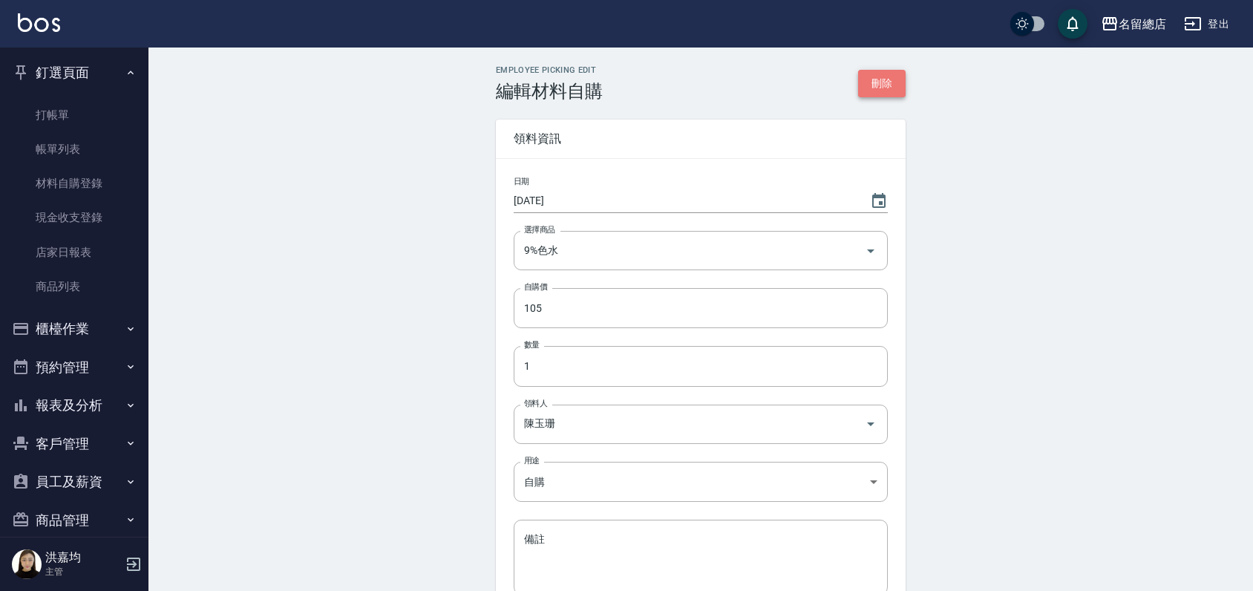
click at [879, 89] on button "刪除" at bounding box center [882, 83] width 48 height 27
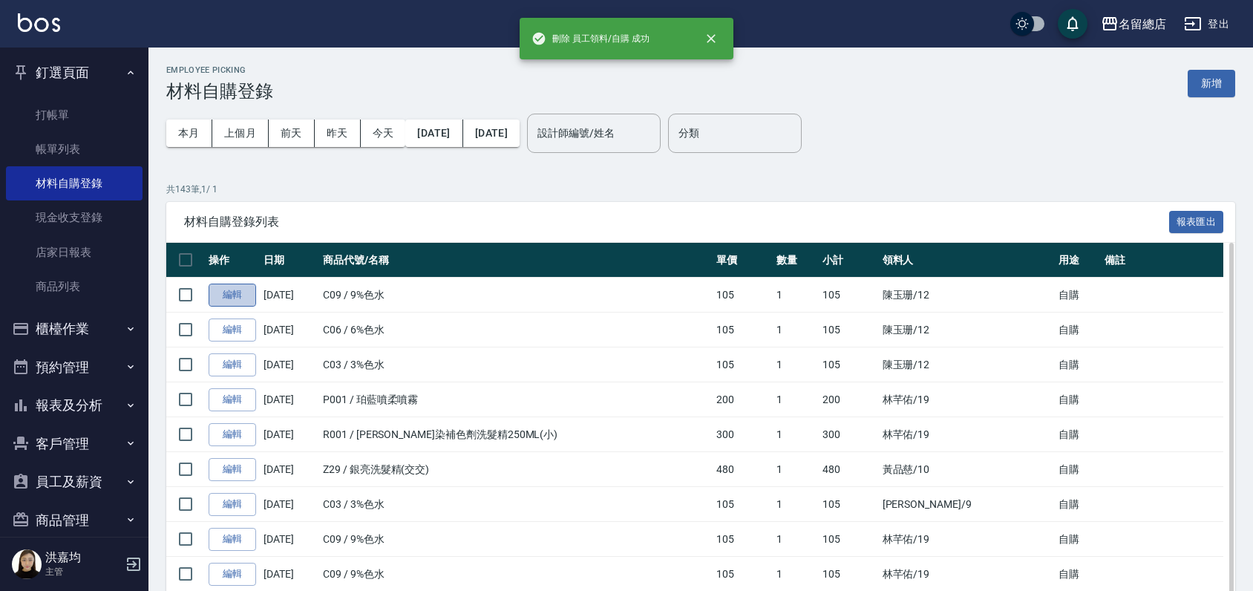
click at [234, 294] on link "編輯" at bounding box center [233, 295] width 48 height 23
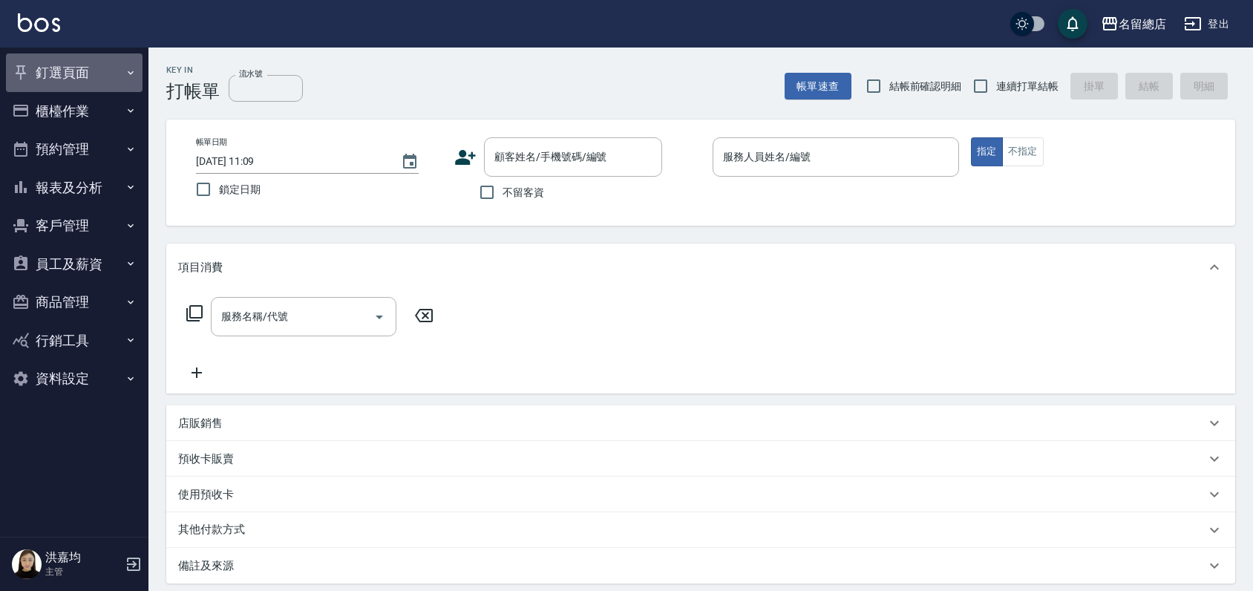
click at [59, 68] on button "釘選頁面" at bounding box center [74, 72] width 137 height 39
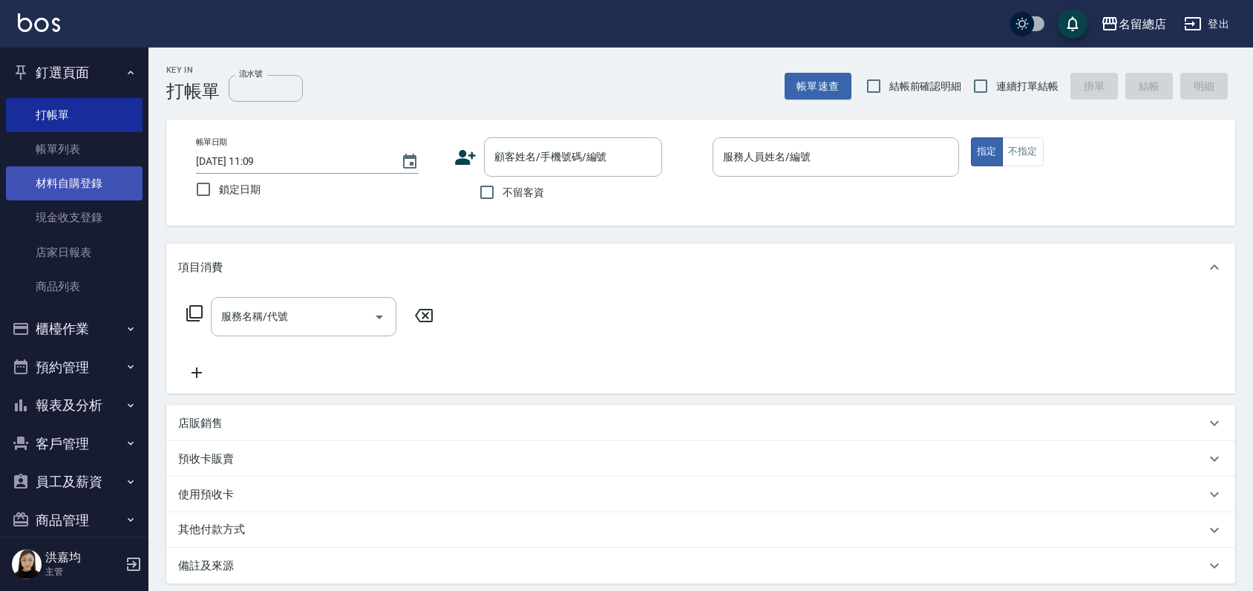
click at [81, 174] on link "材料自購登錄" at bounding box center [74, 183] width 137 height 34
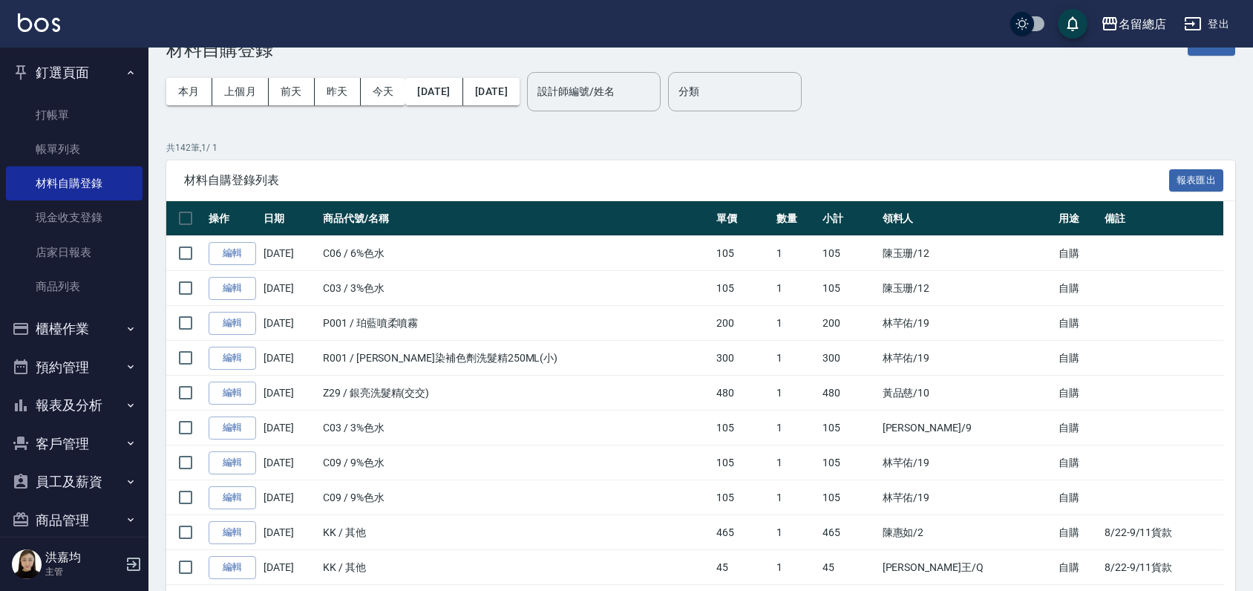
scroll to position [82, 0]
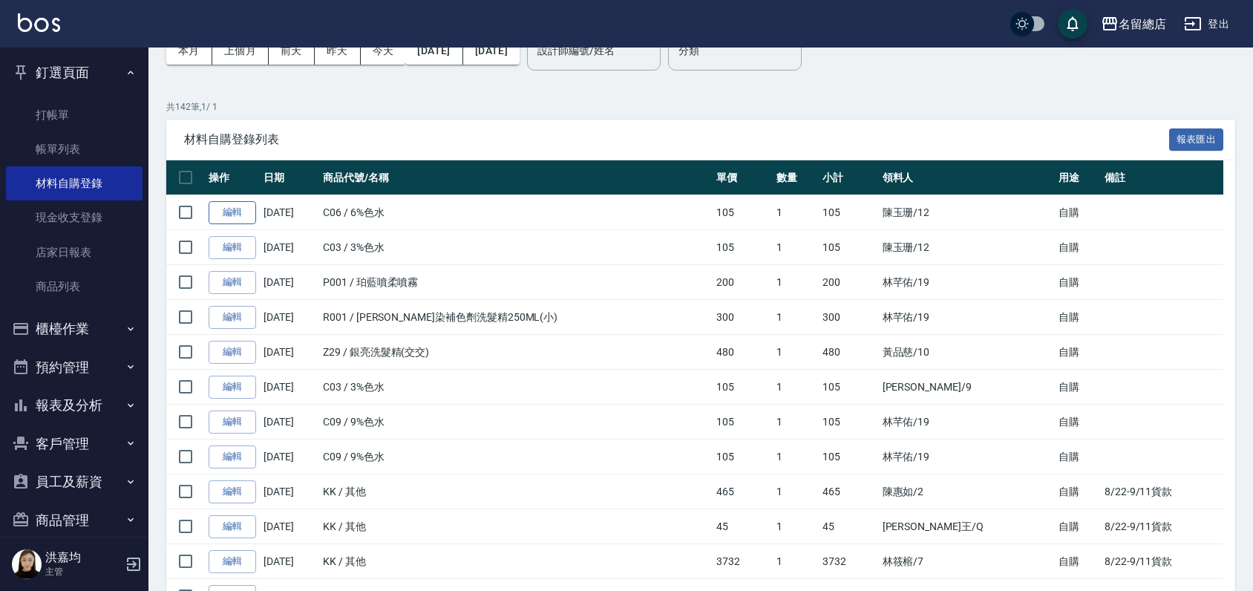
click at [230, 211] on link "編輯" at bounding box center [233, 212] width 48 height 23
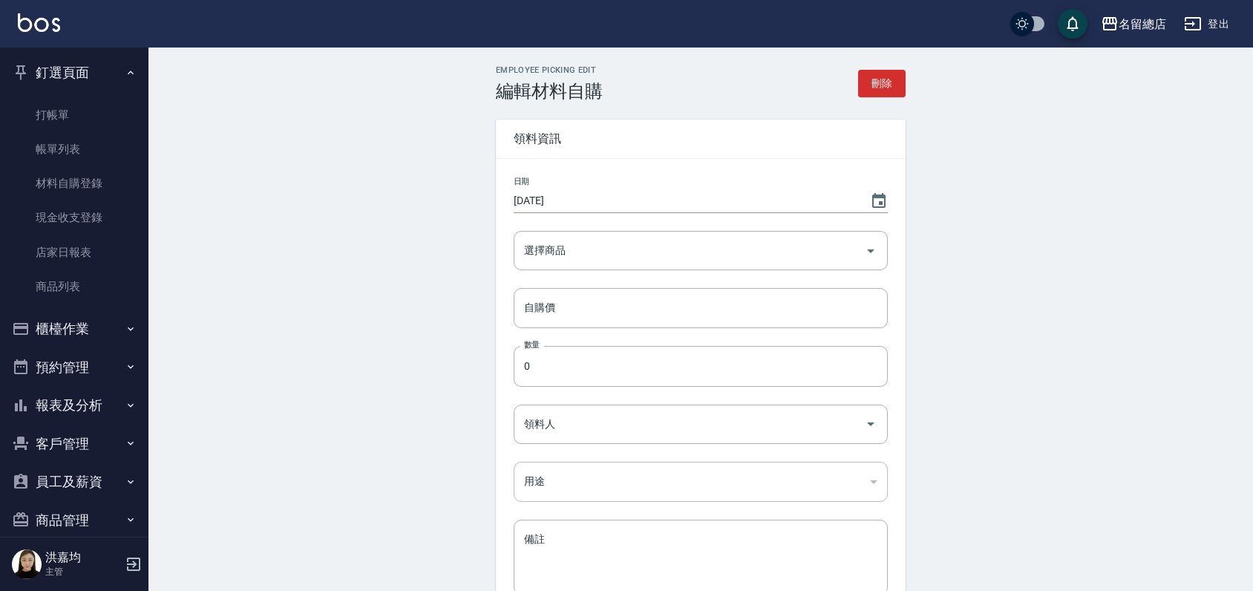
type input "6%色水"
type input "105"
type input "1"
type input "陳玉珊"
type input "自購"
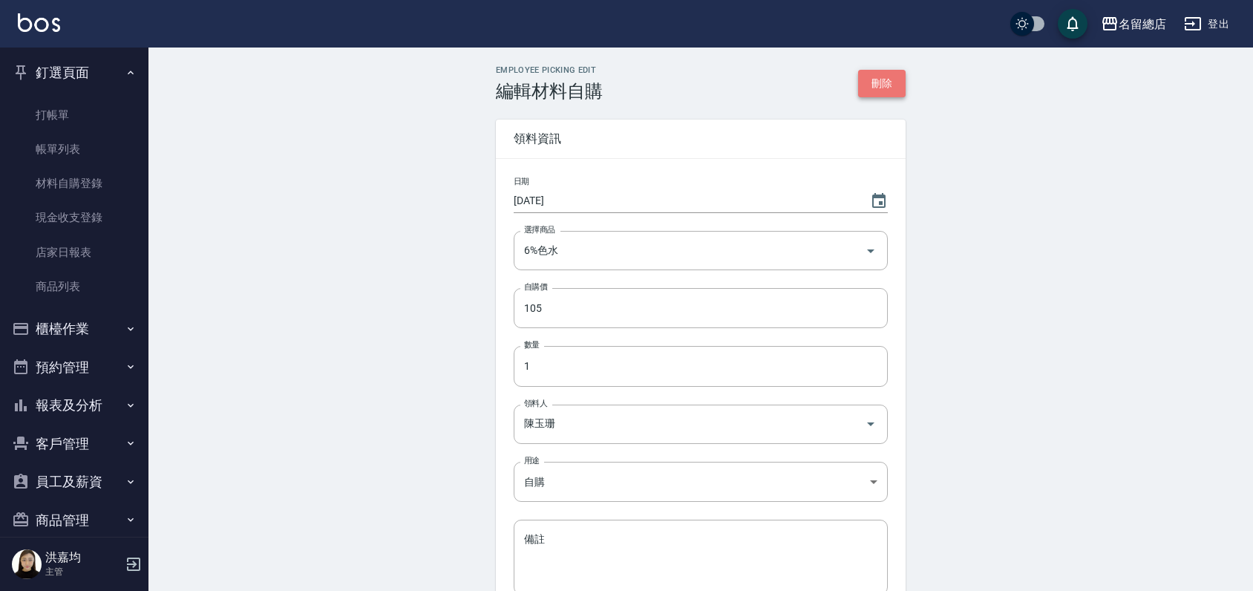
click at [890, 81] on button "刪除" at bounding box center [882, 83] width 48 height 27
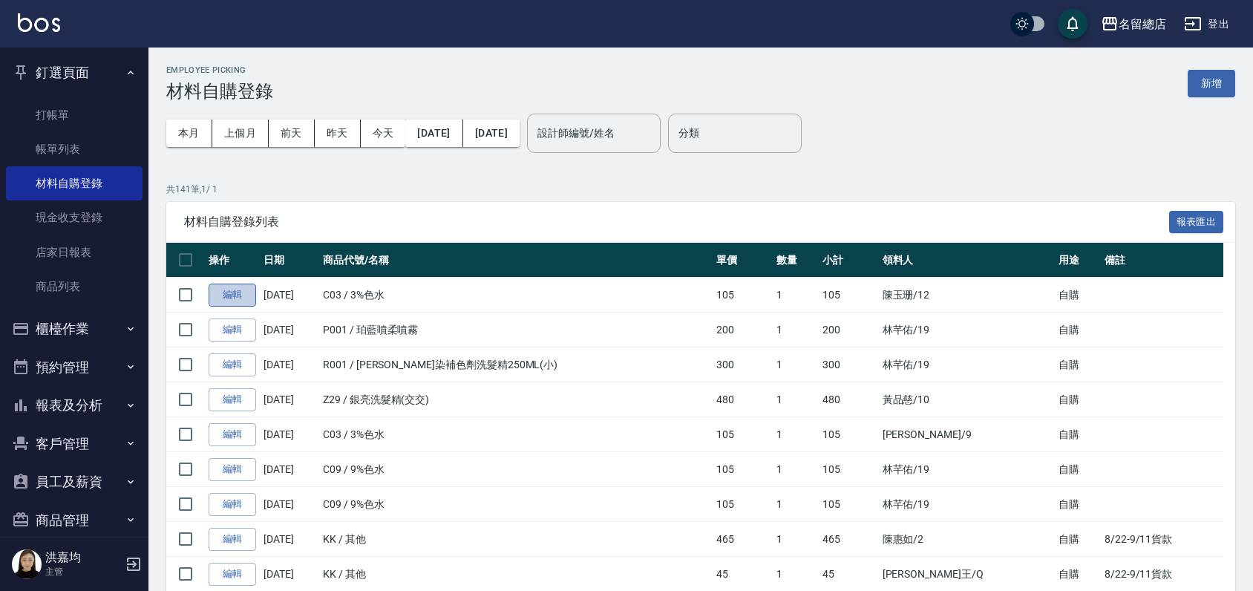
click at [234, 298] on link "編輯" at bounding box center [233, 295] width 48 height 23
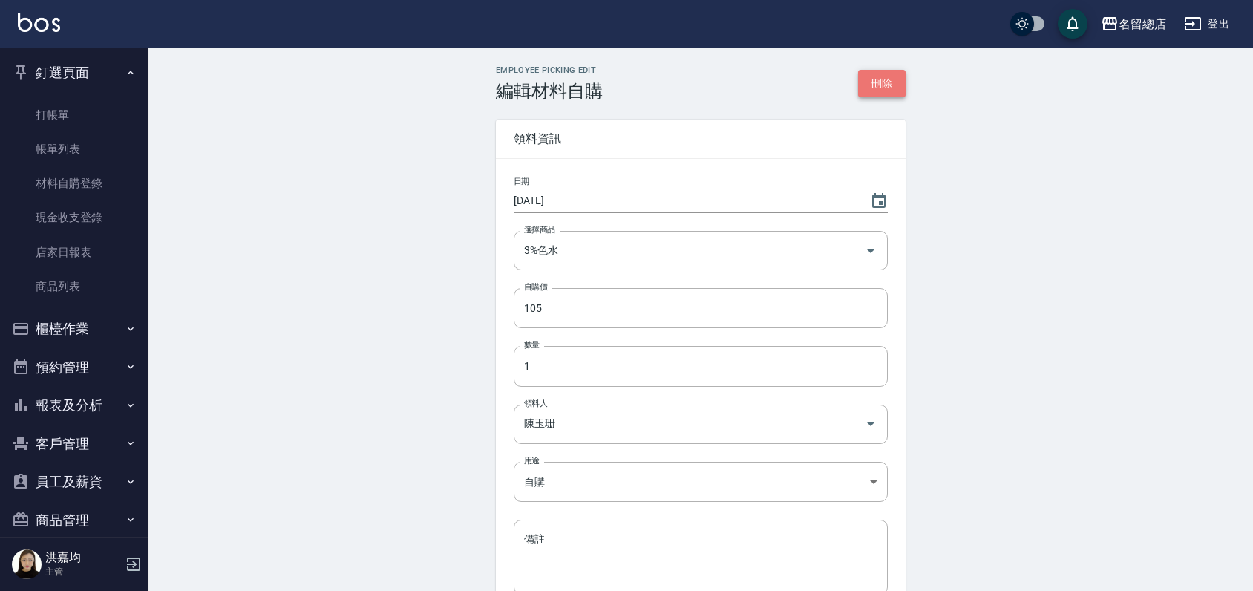
click at [867, 77] on button "刪除" at bounding box center [882, 83] width 48 height 27
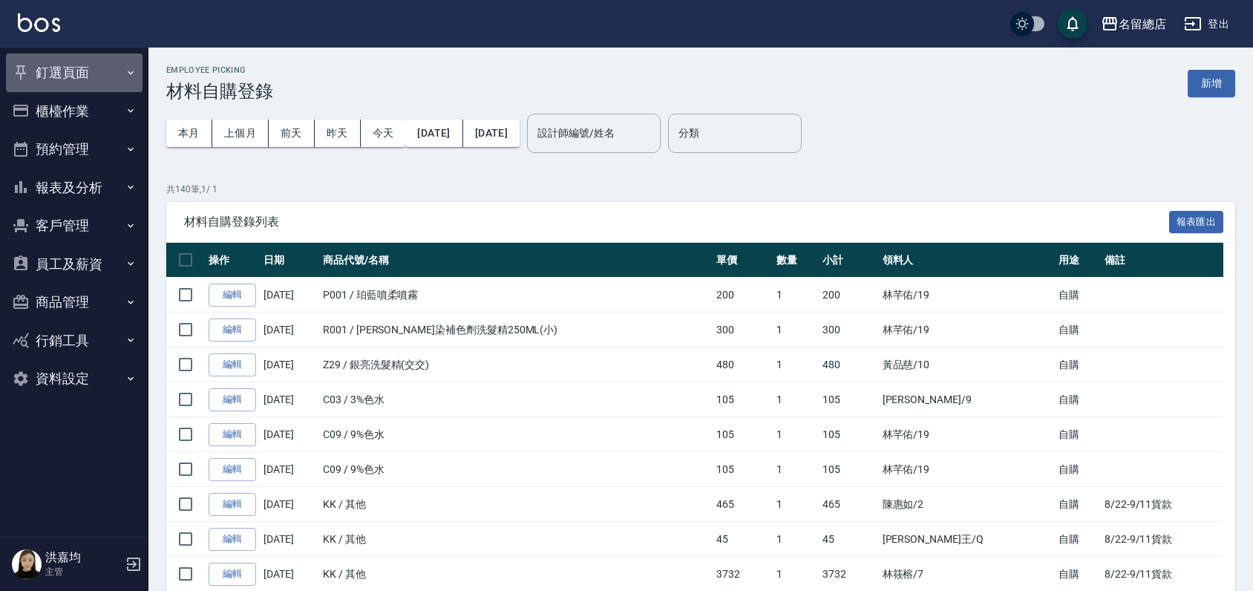
click at [75, 65] on button "釘選頁面" at bounding box center [74, 72] width 137 height 39
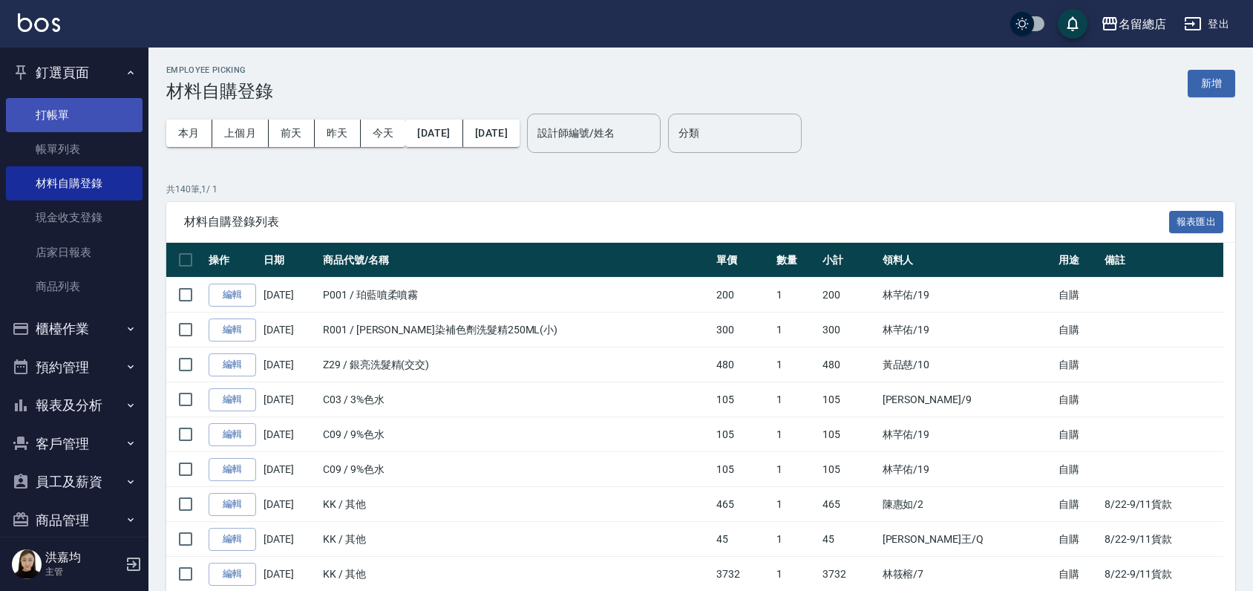
click at [69, 107] on link "打帳單" at bounding box center [74, 115] width 137 height 34
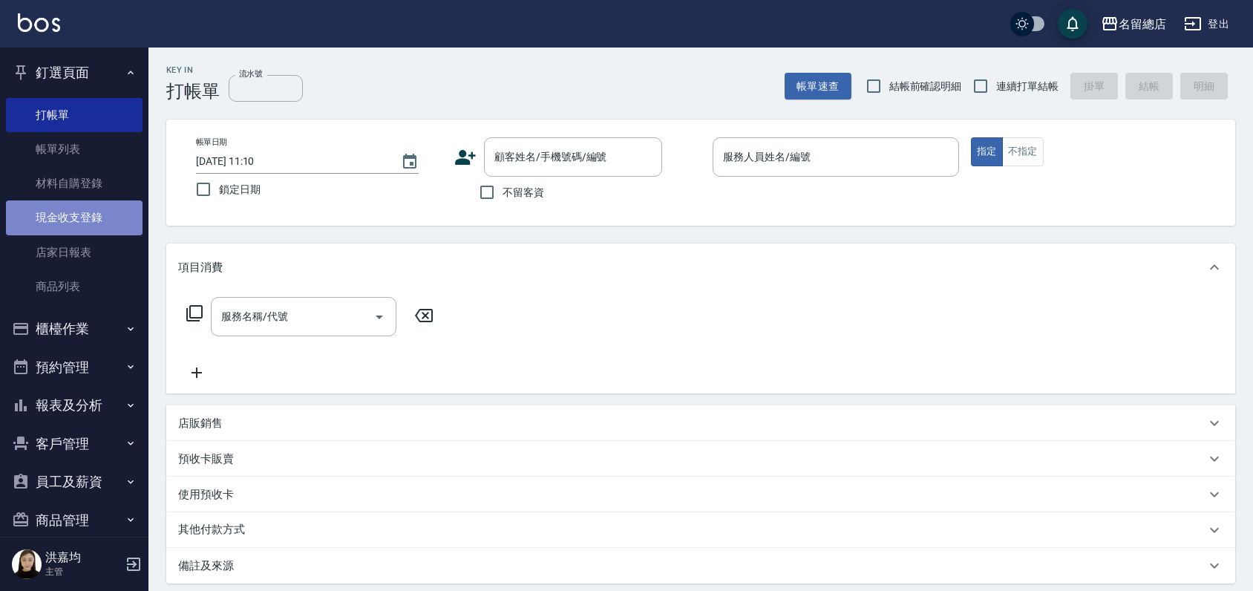
click at [87, 212] on link "現金收支登錄" at bounding box center [74, 217] width 137 height 34
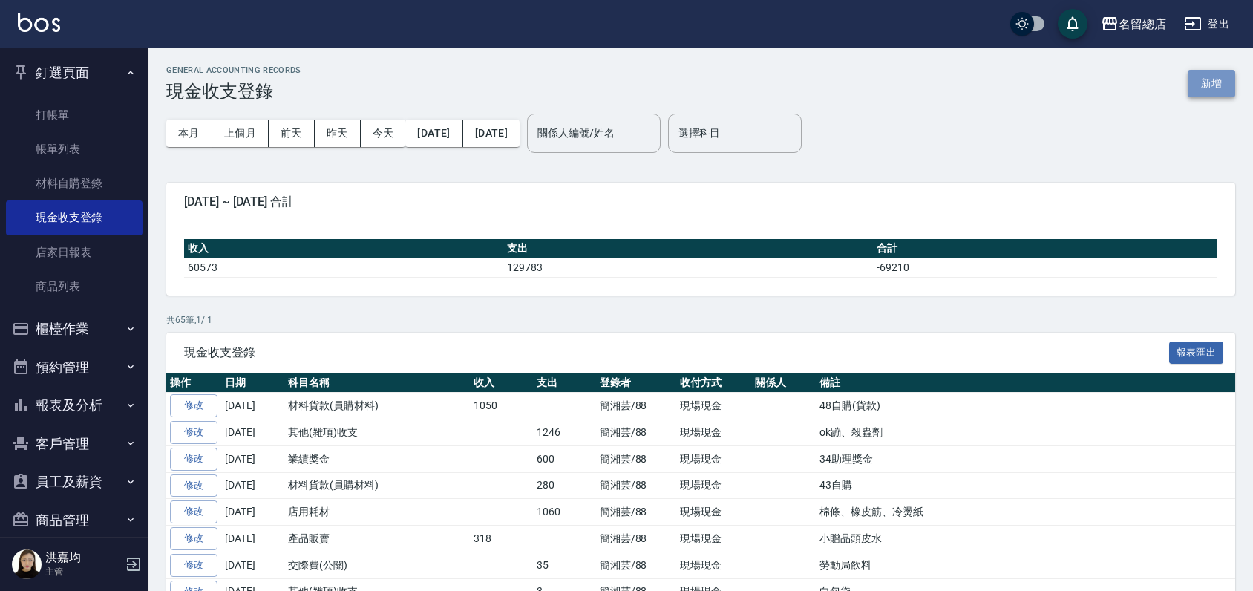
click at [1215, 89] on button "新增" at bounding box center [1212, 83] width 48 height 27
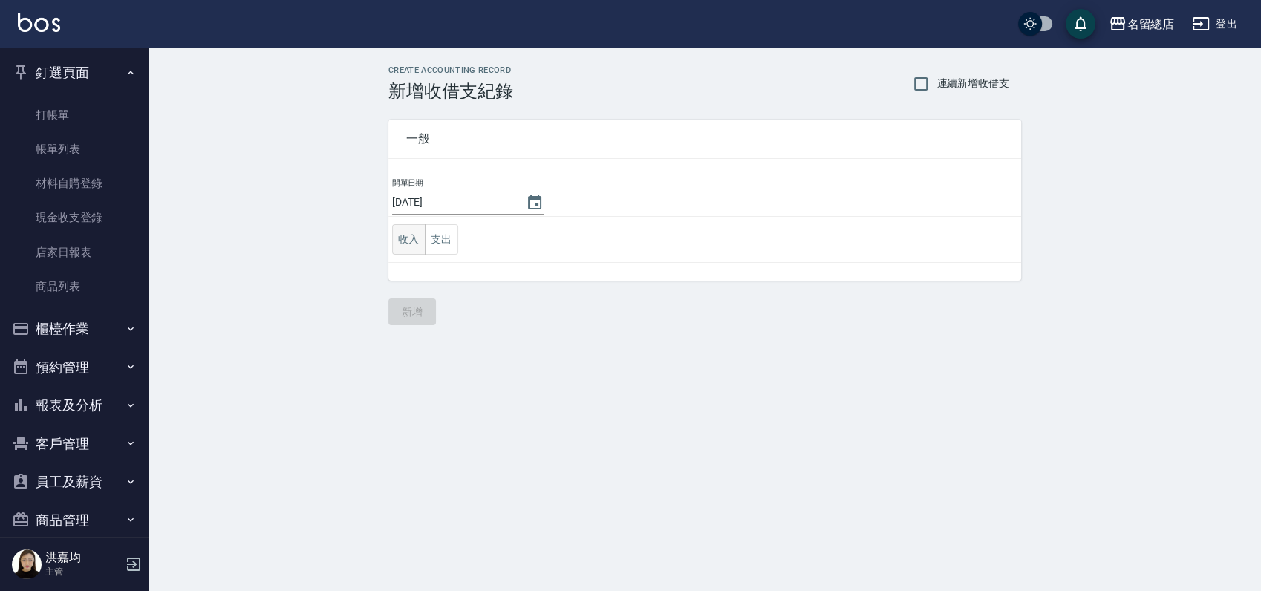
click at [409, 240] on button "收入" at bounding box center [408, 239] width 33 height 30
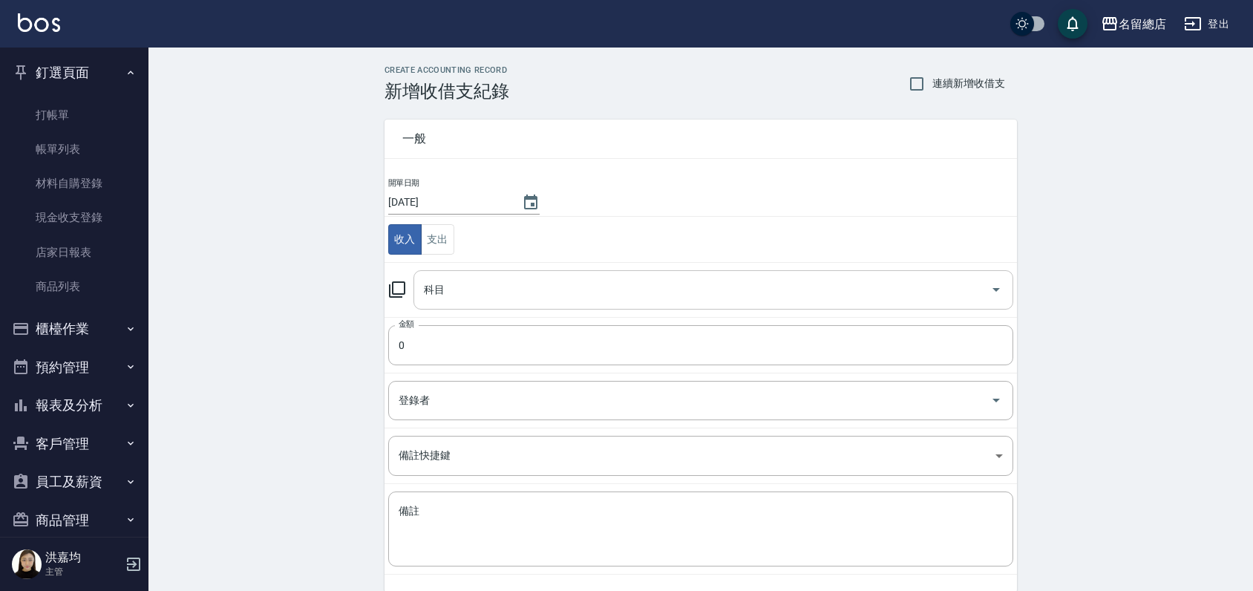
click at [476, 297] on input "科目" at bounding box center [702, 290] width 564 height 26
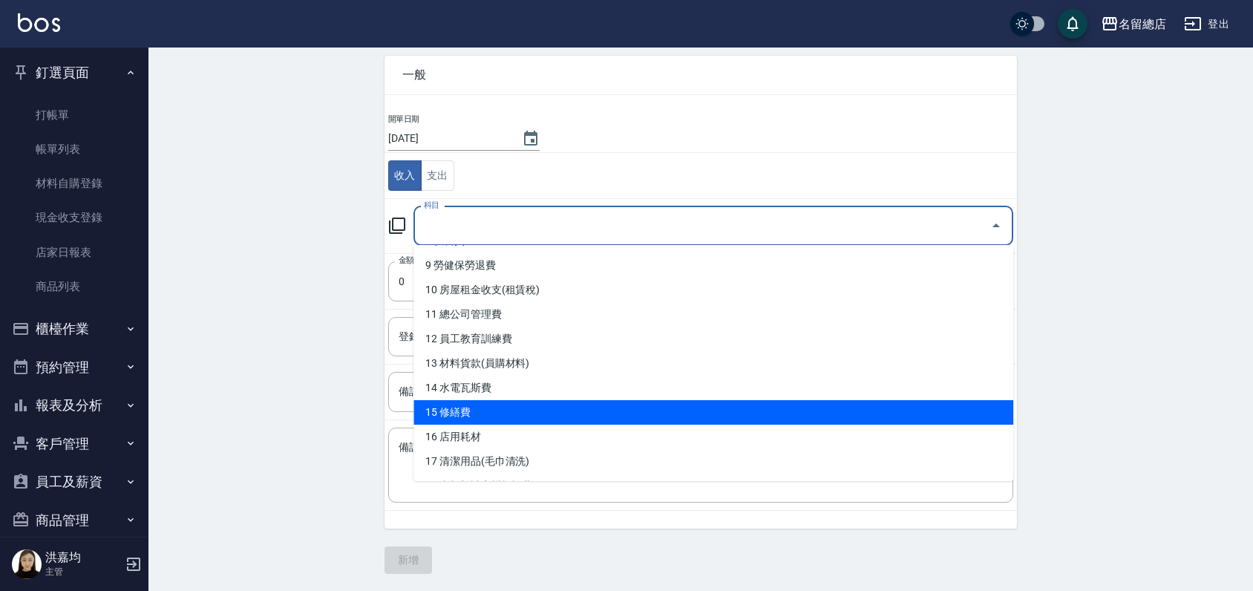
scroll to position [330, 0]
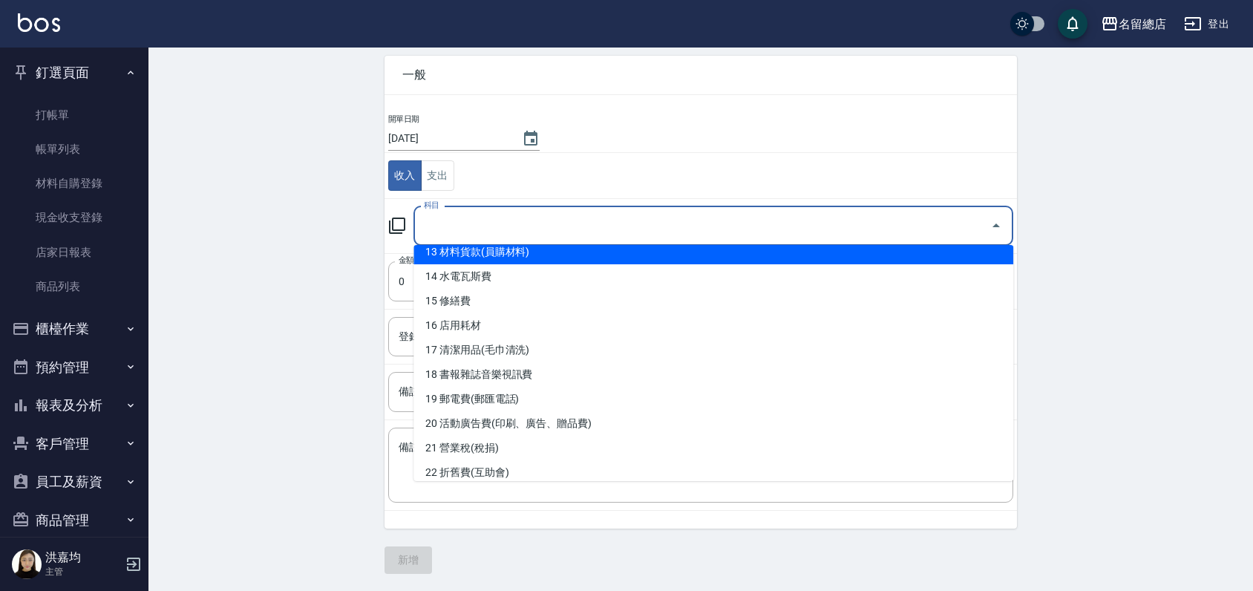
click at [505, 258] on li "13 材料貨款(員購材料)" at bounding box center [714, 252] width 600 height 25
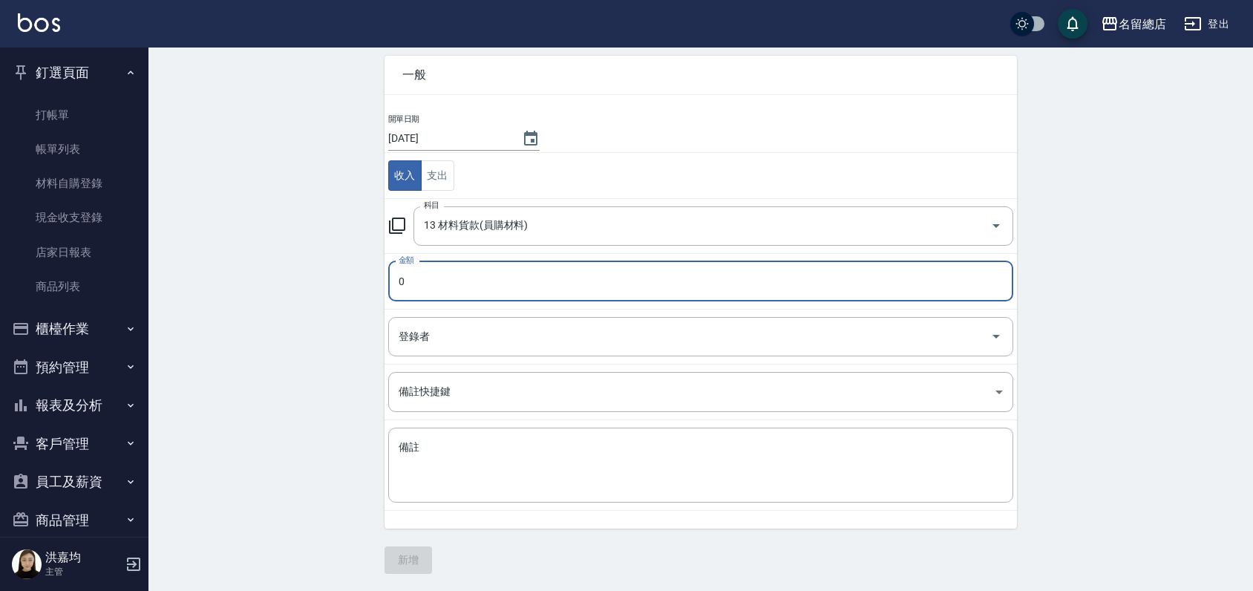
type input "13 材料貨款(員購材料)"
click at [477, 283] on input "0" at bounding box center [700, 281] width 625 height 40
type input "780"
click at [549, 328] on input "登錄者" at bounding box center [690, 337] width 590 height 26
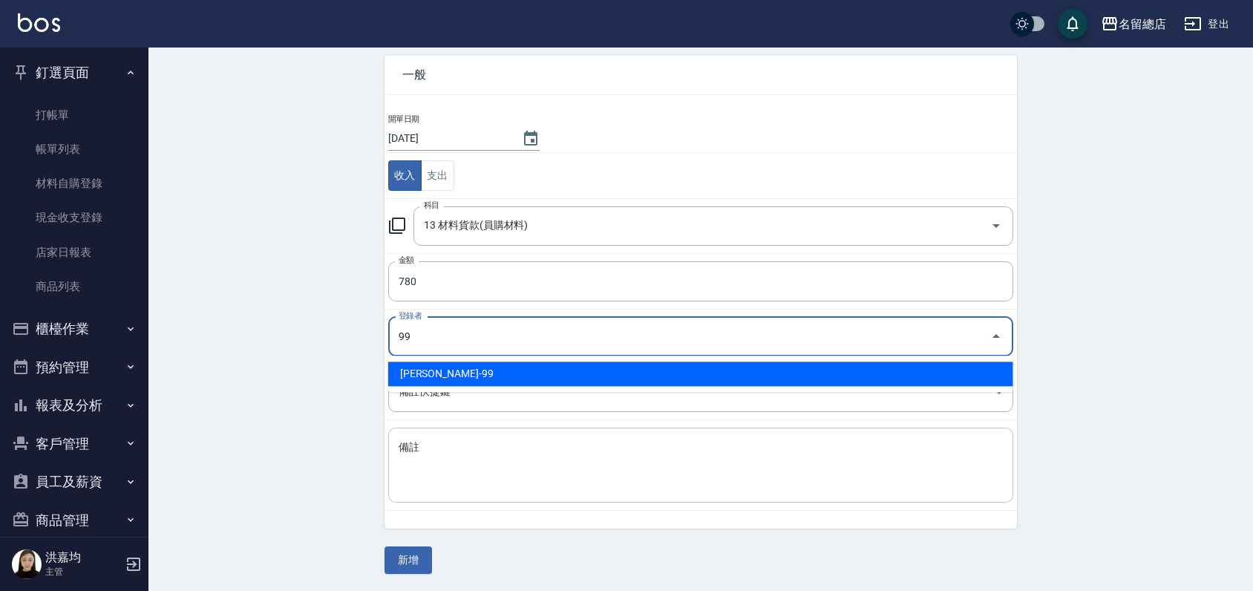
type input "99"
click at [525, 448] on textarea "備註" at bounding box center [701, 465] width 604 height 50
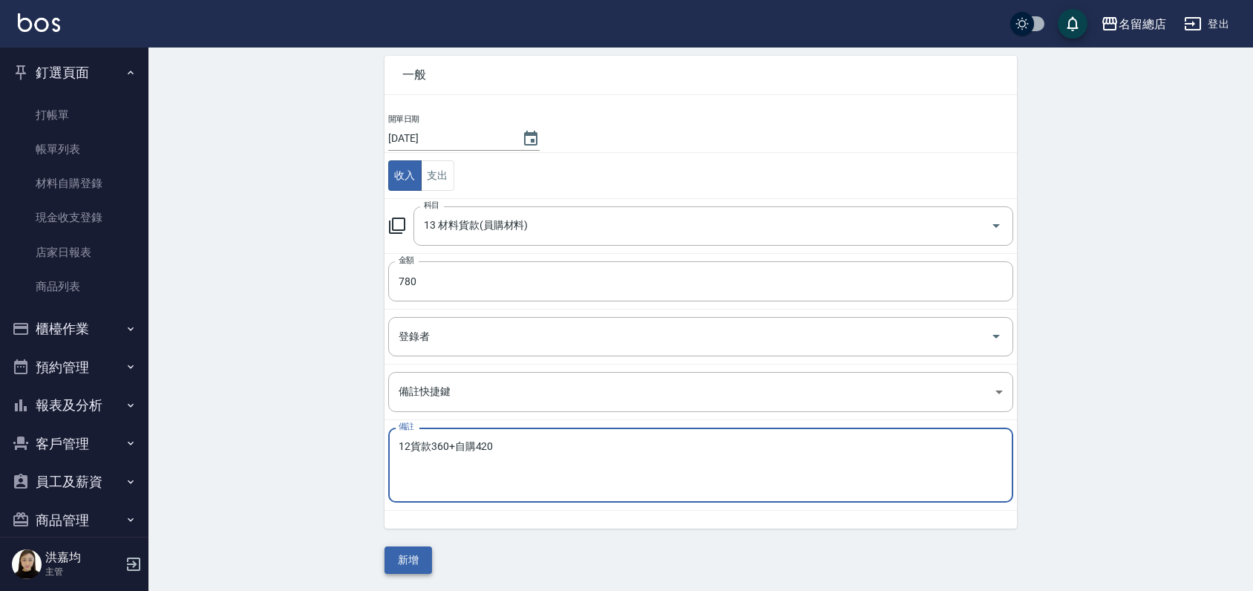
type textarea "12貨款360+自購420"
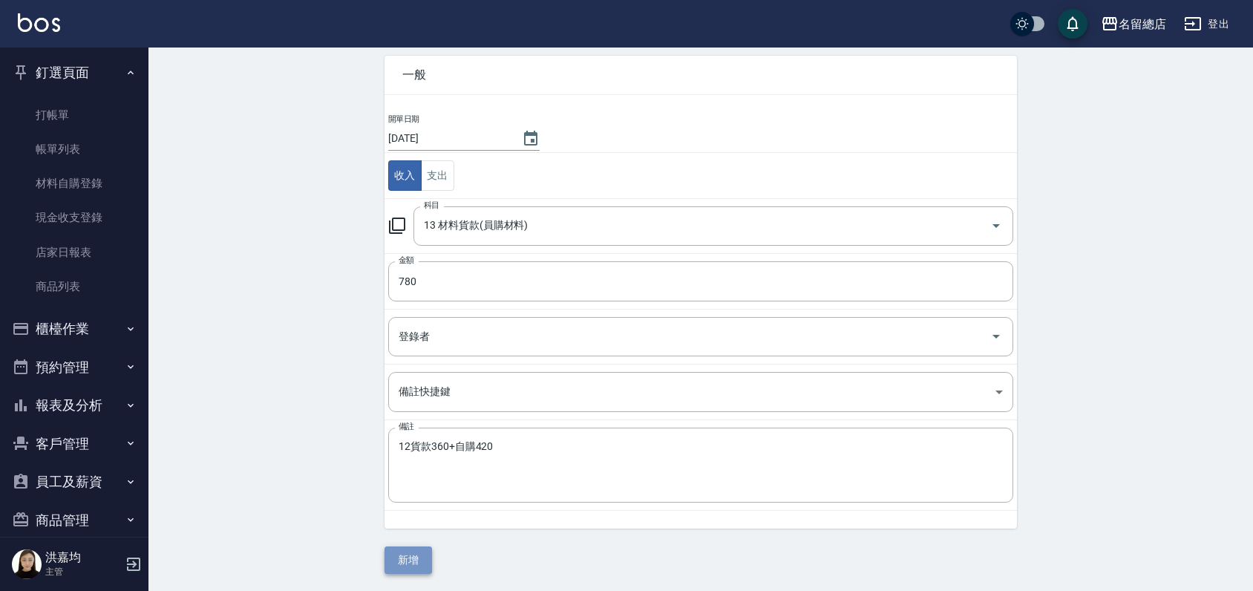
click at [416, 557] on button "新增" at bounding box center [409, 560] width 48 height 27
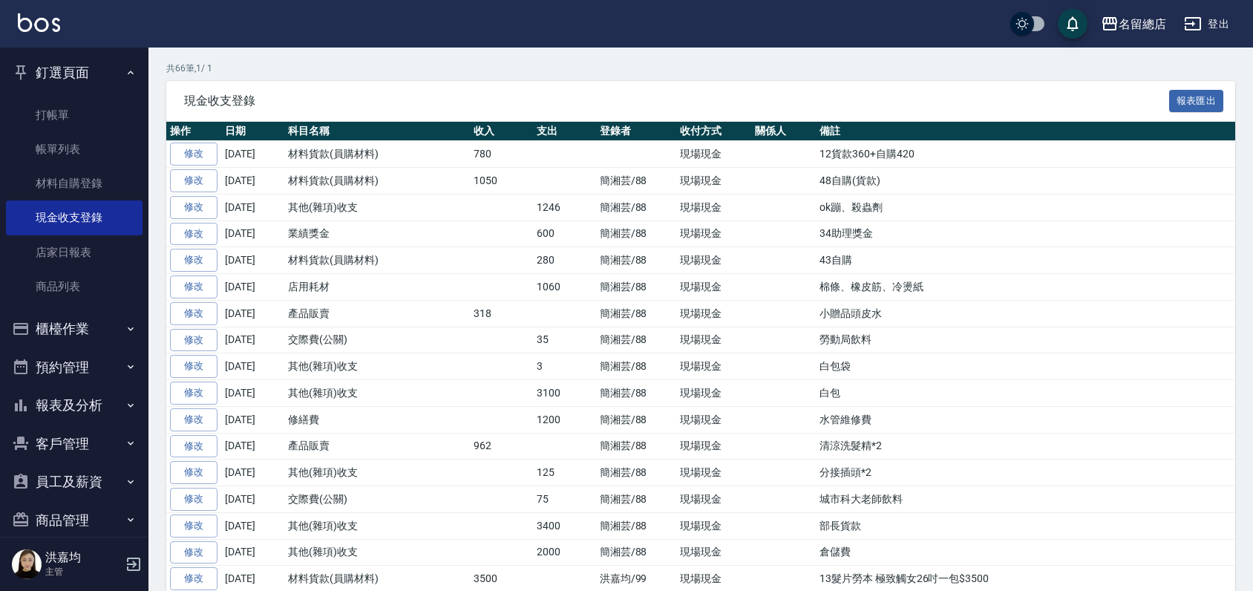
scroll to position [412, 0]
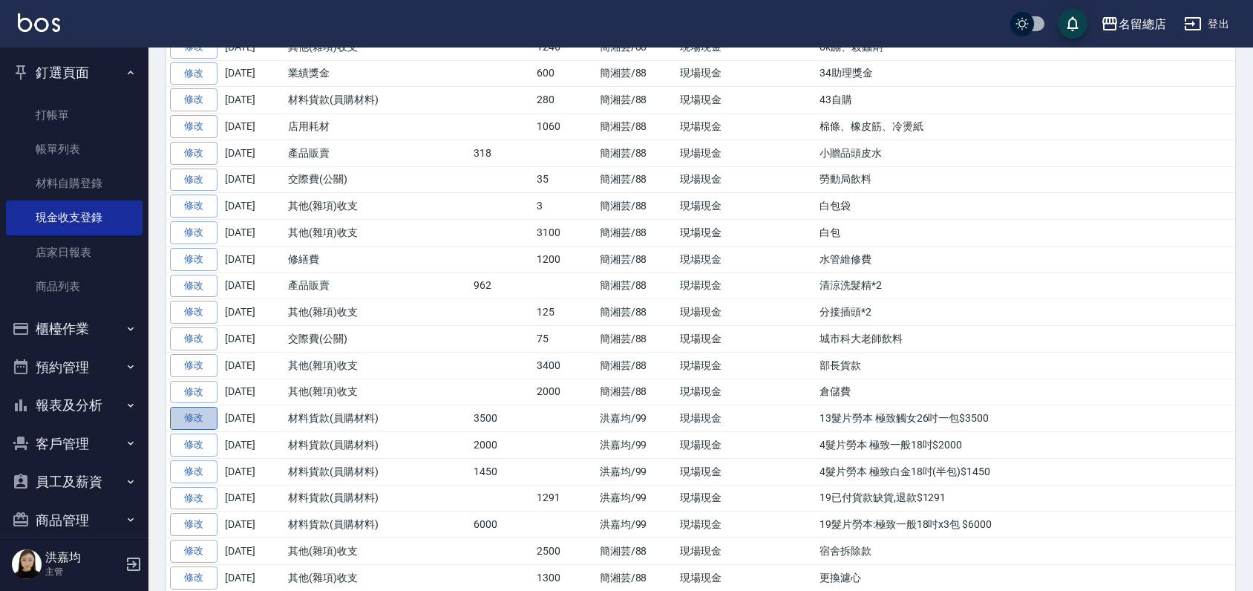
click at [195, 414] on link "修改" at bounding box center [194, 418] width 48 height 23
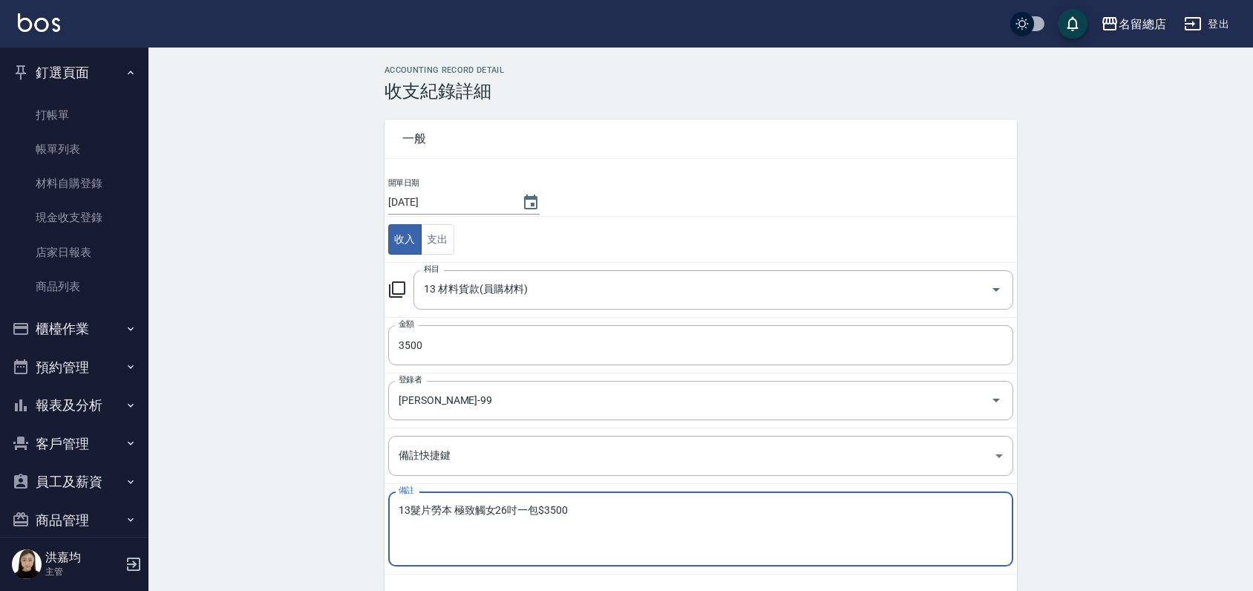
click at [486, 506] on textarea "13髮片勞本 極致觸女26吋一包$3500" at bounding box center [701, 529] width 604 height 50
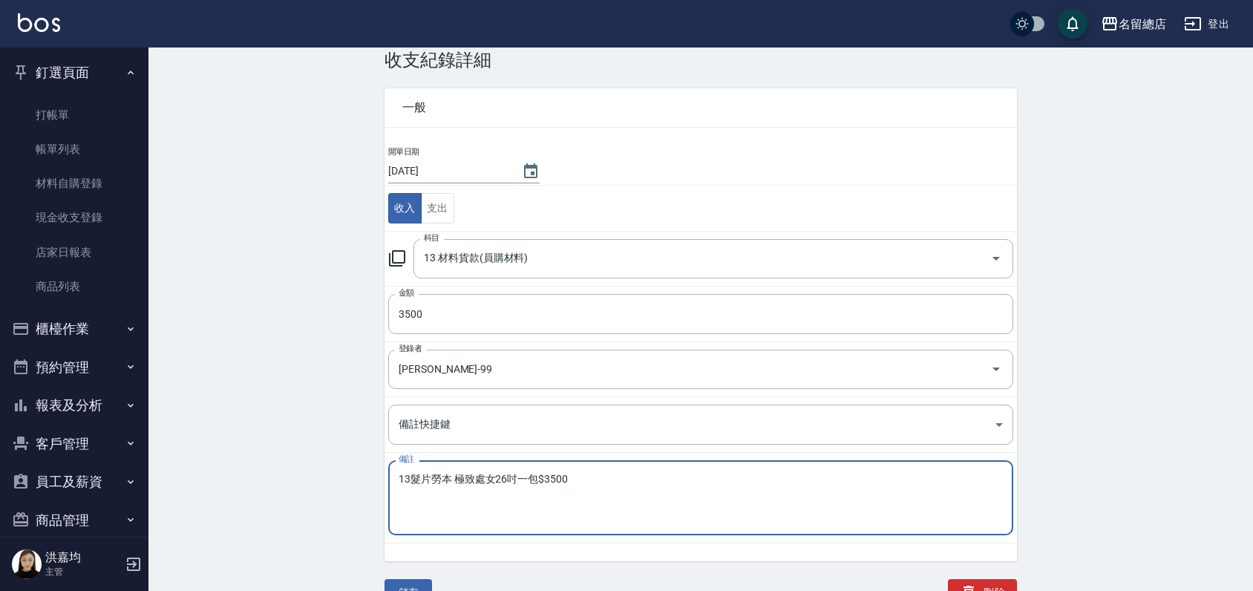
scroll to position [46, 0]
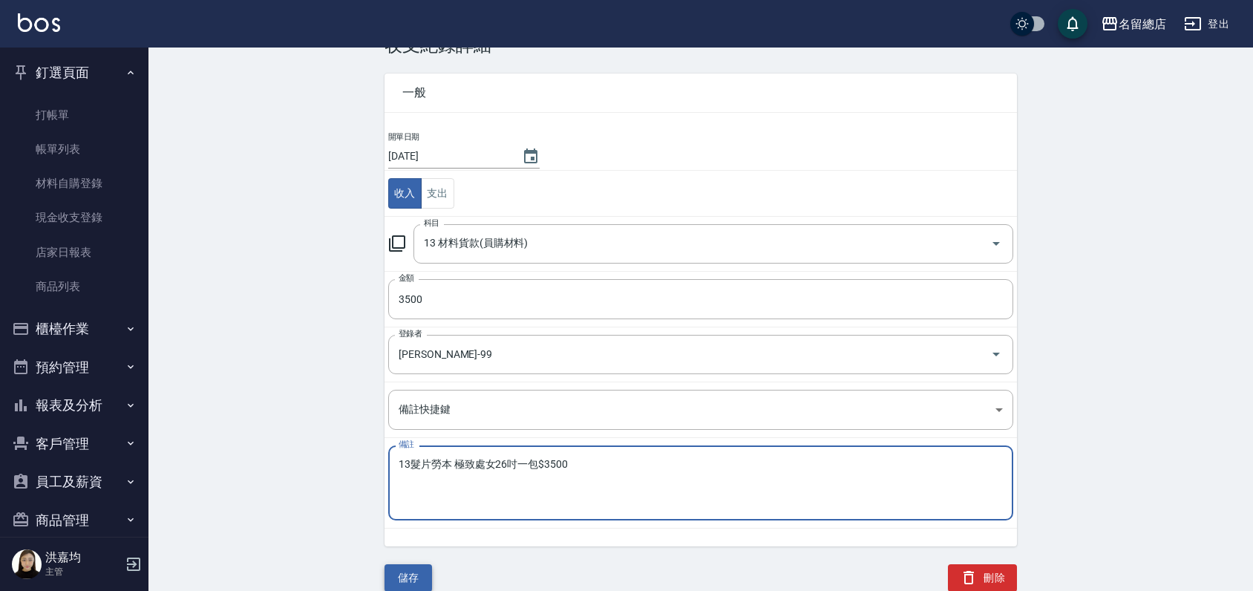
type textarea "13髮片勞本 極致處女26吋一包$3500"
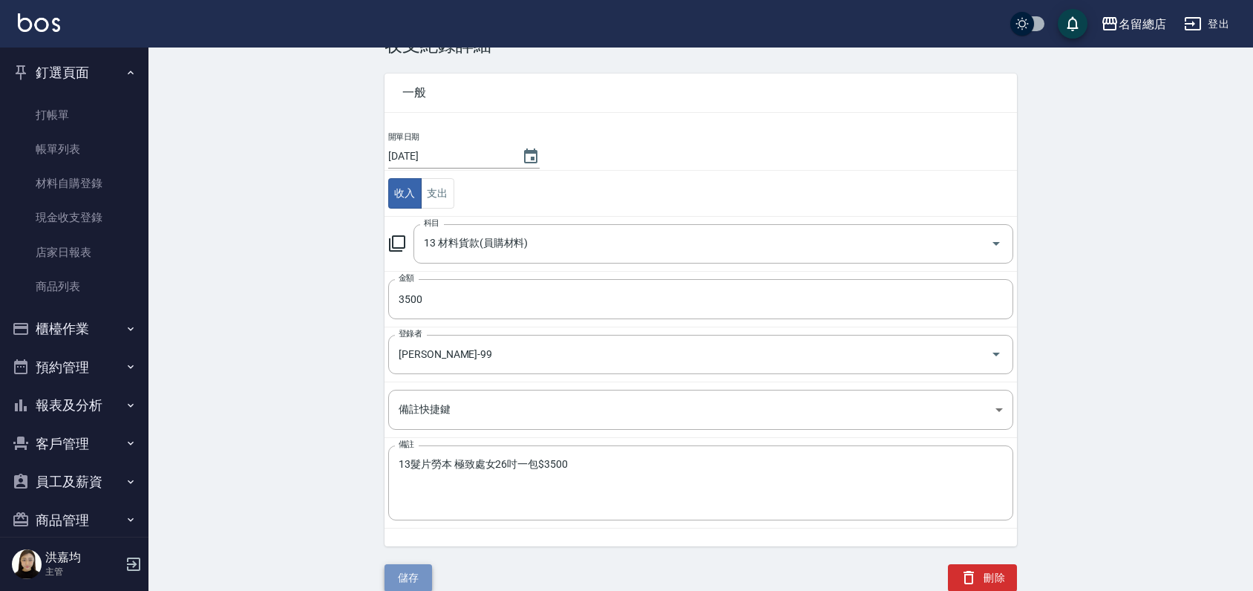
click at [415, 582] on button "儲存" at bounding box center [409, 577] width 48 height 27
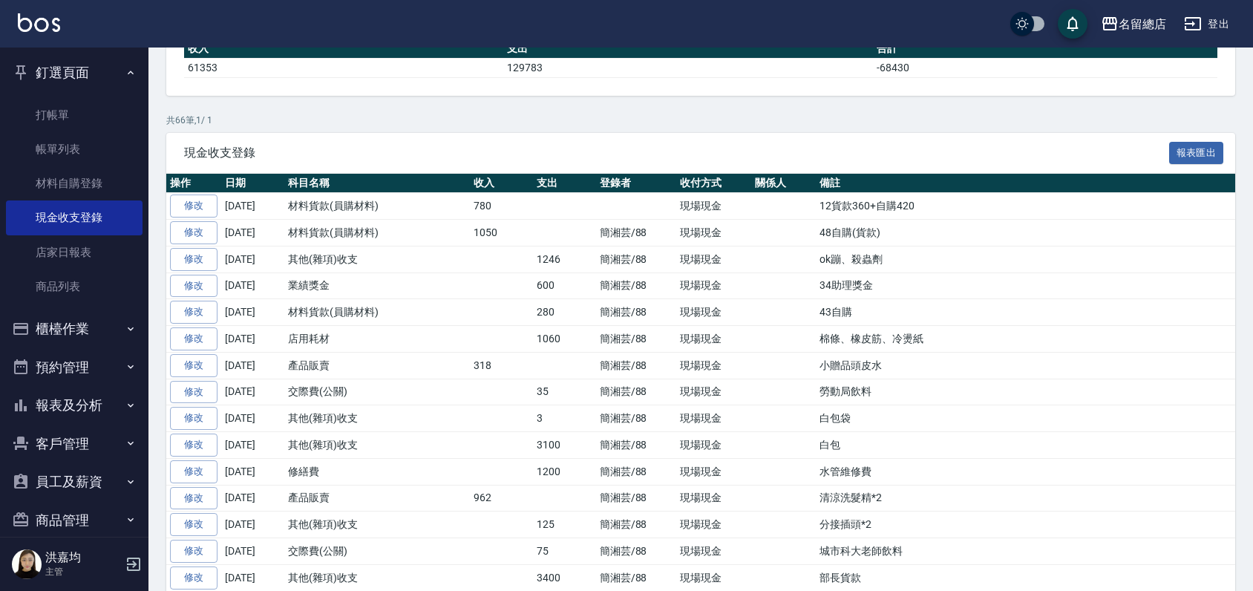
scroll to position [82, 0]
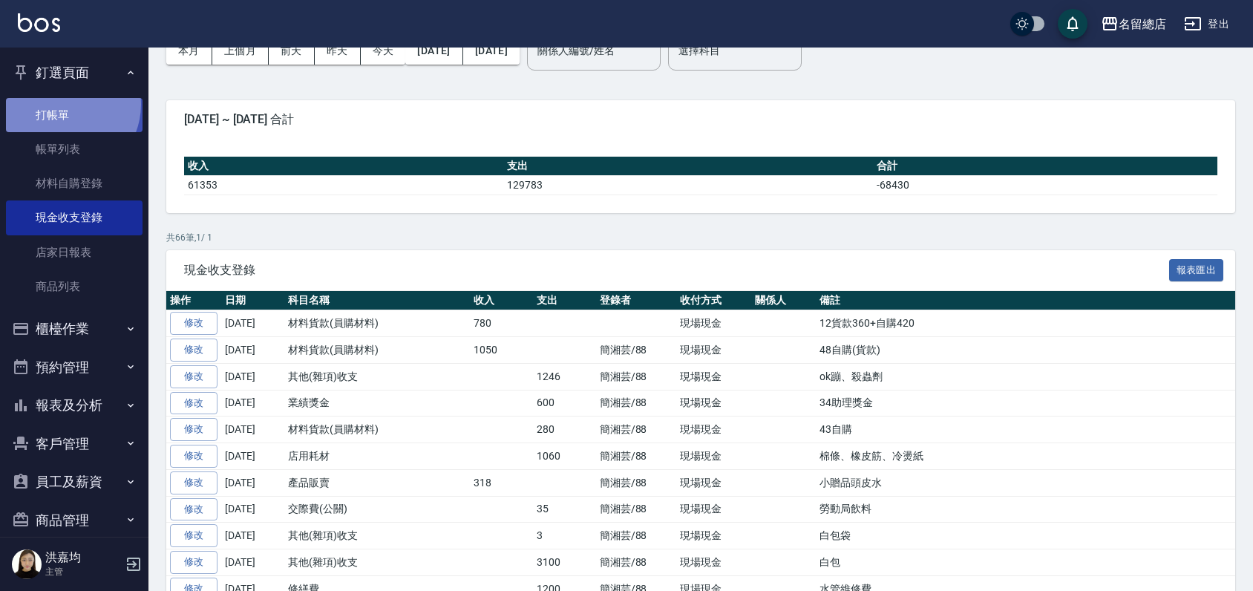
click at [62, 104] on link "打帳單" at bounding box center [74, 115] width 137 height 34
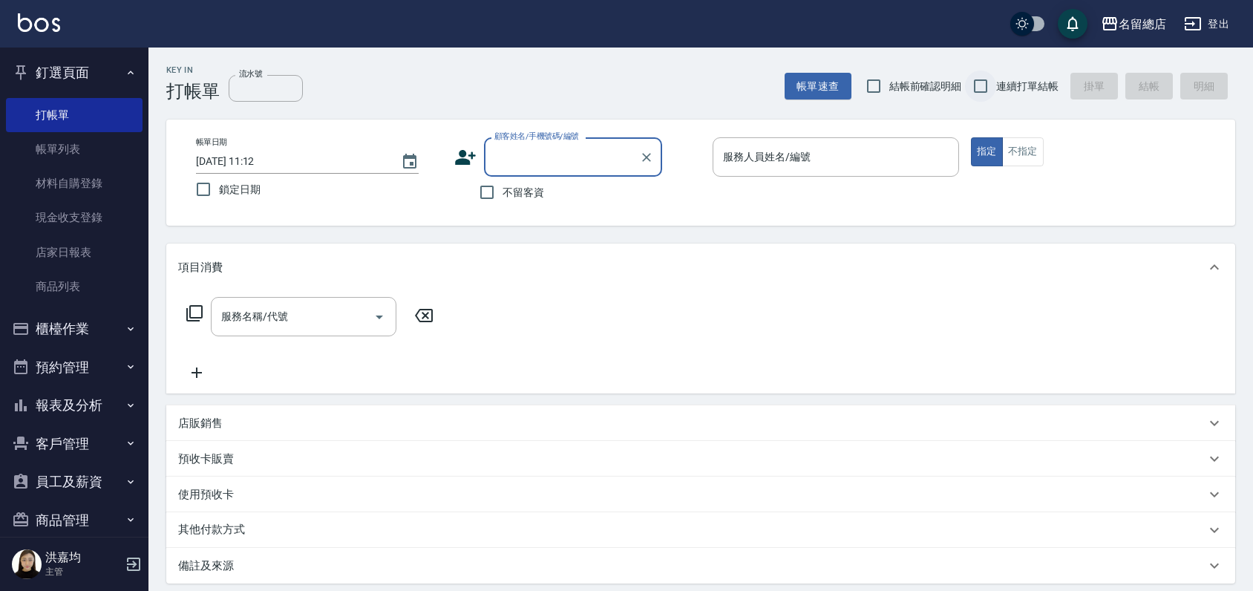
click at [980, 87] on input "連續打單結帳" at bounding box center [980, 86] width 31 height 31
checkbox input "true"
click at [805, 168] on input "服務人員姓名/編號" at bounding box center [836, 157] width 233 height 26
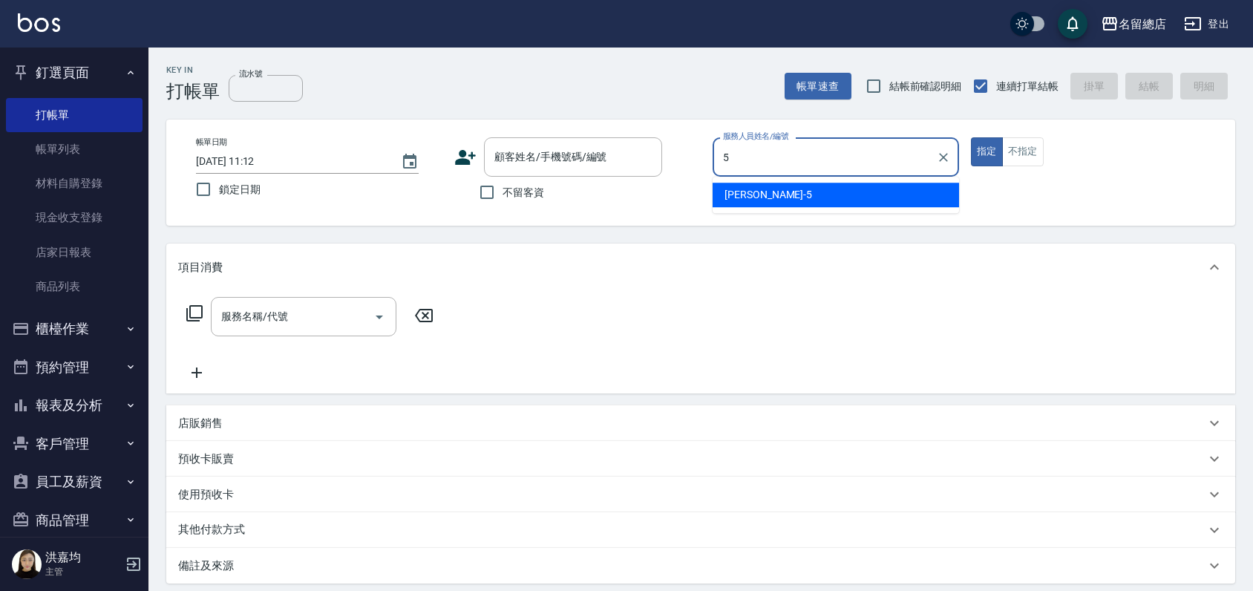
type input "Kelly-5"
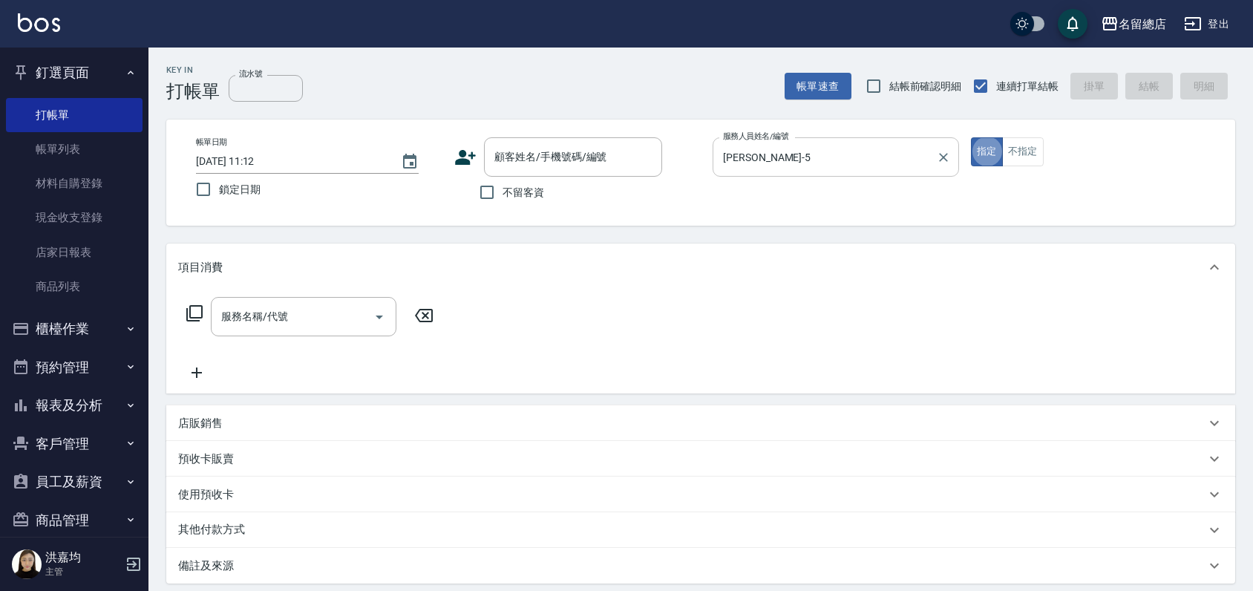
type button "true"
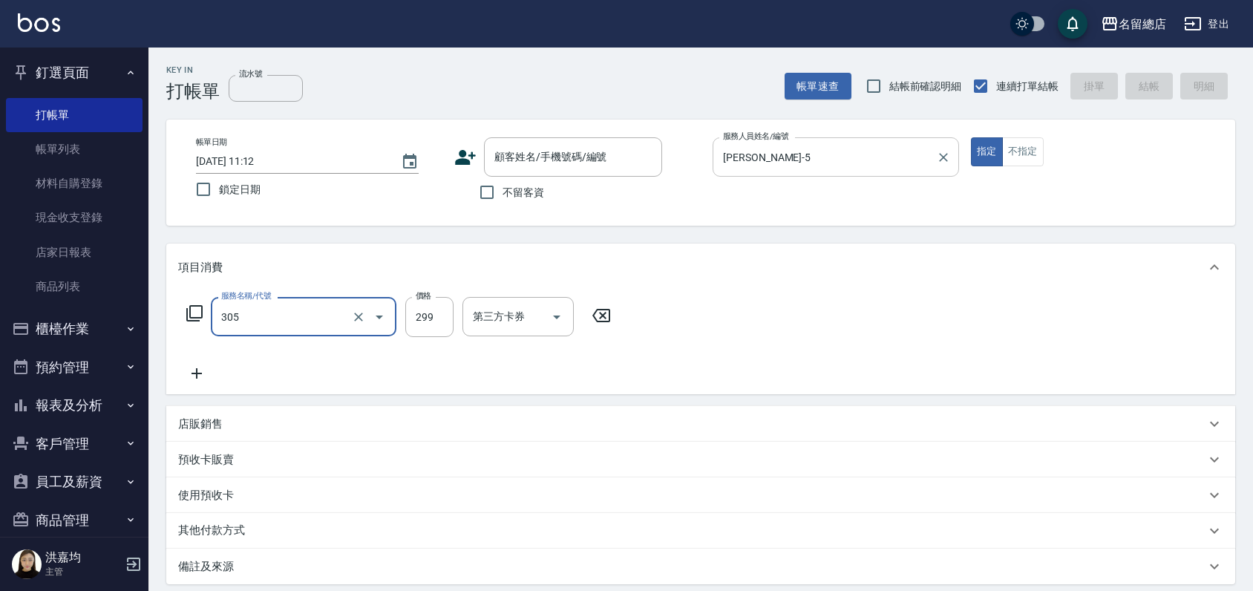
type input "剪髮(305)"
type input "400"
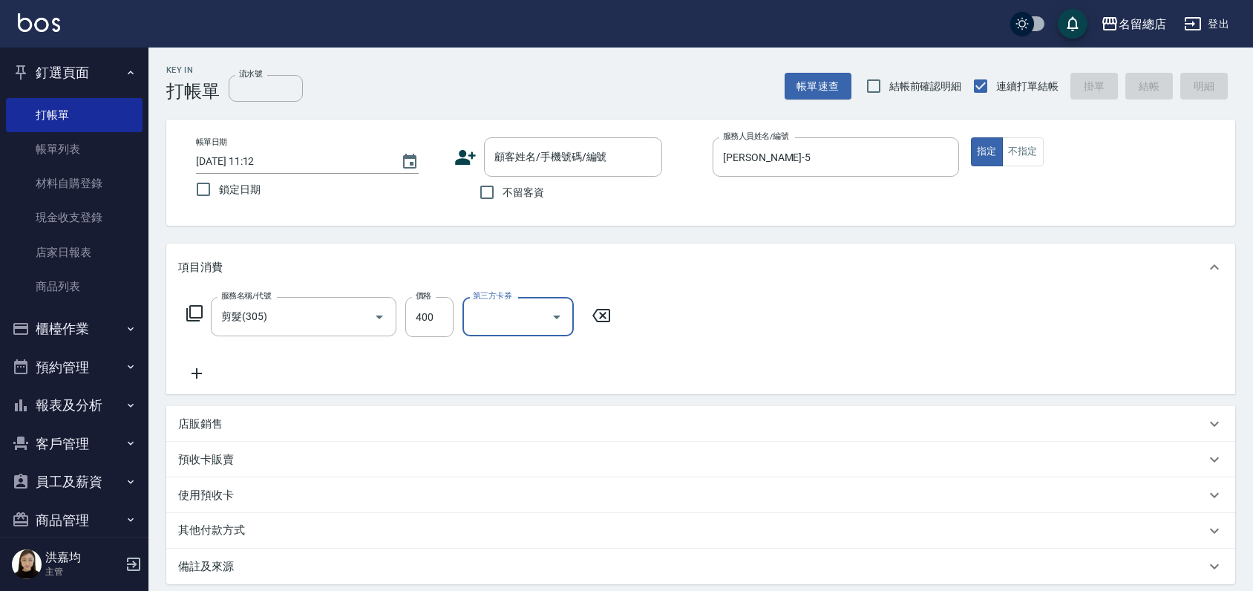
click at [709, 333] on div "服務名稱/代號 剪髮(305) 服務名稱/代號 價格 400 價格 第三方卡券 第三方卡券" at bounding box center [700, 342] width 1069 height 103
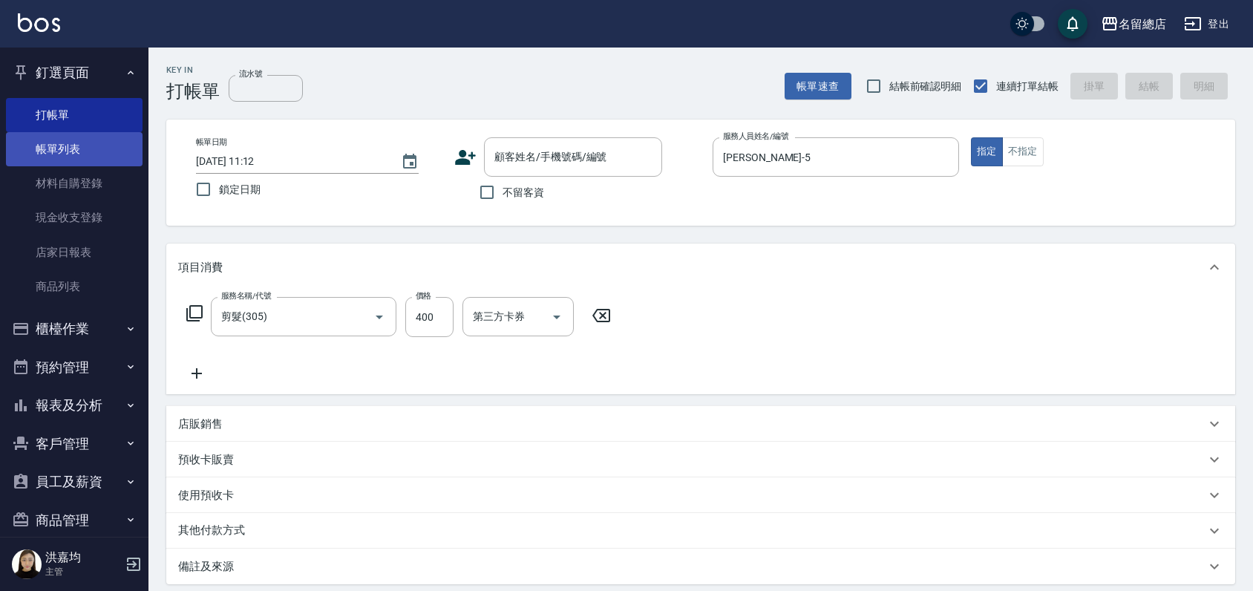
click at [67, 140] on link "帳單列表" at bounding box center [74, 149] width 137 height 34
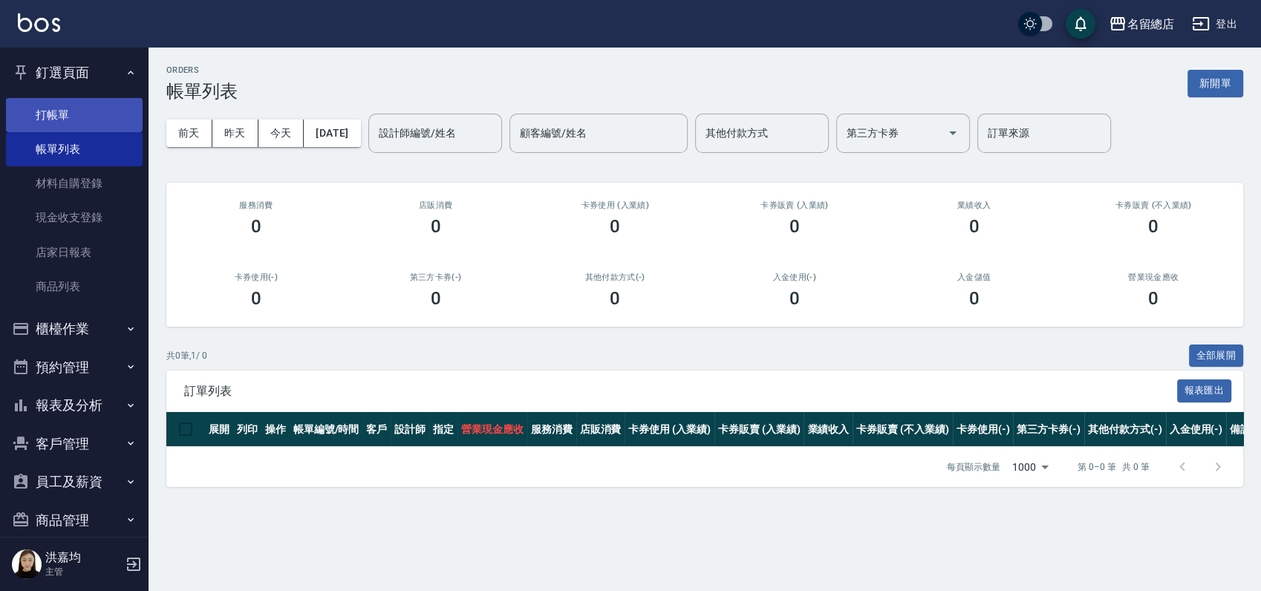
click at [68, 106] on link "打帳單" at bounding box center [74, 115] width 137 height 34
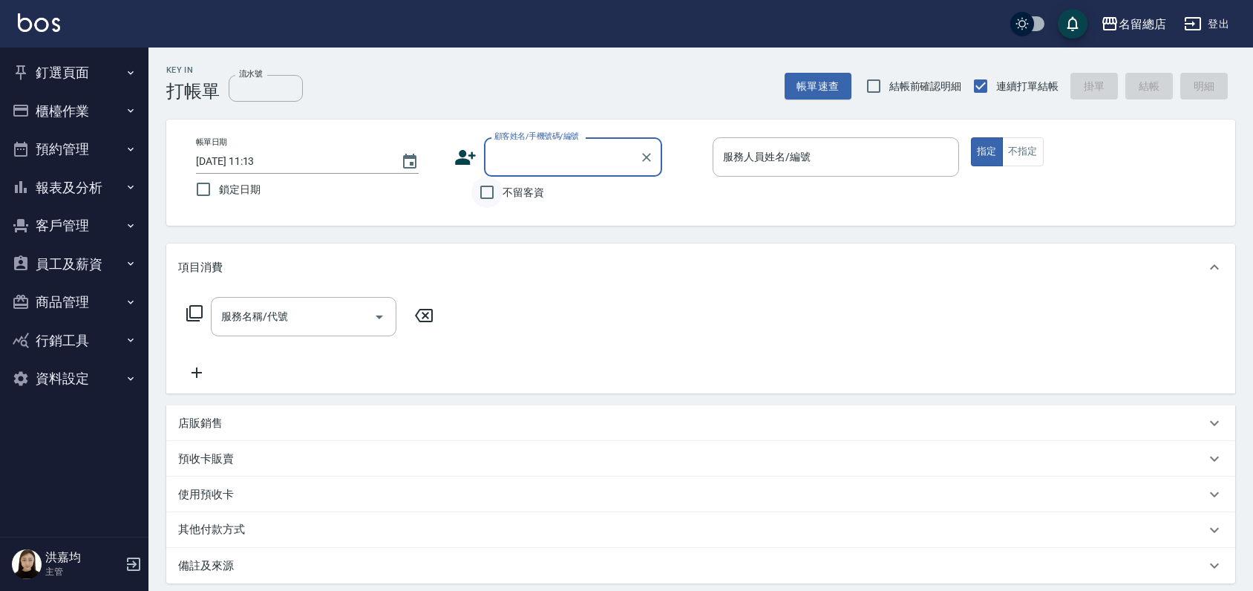
click at [480, 190] on input "不留客資" at bounding box center [487, 192] width 31 height 31
checkbox input "true"
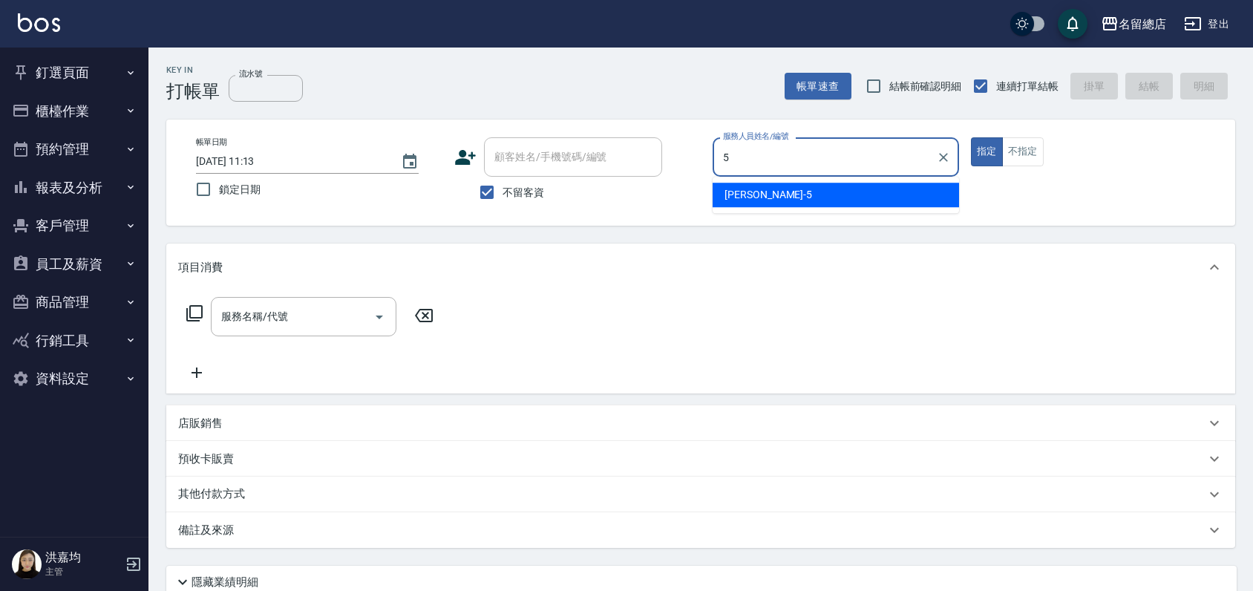
type input "[PERSON_NAME]-5"
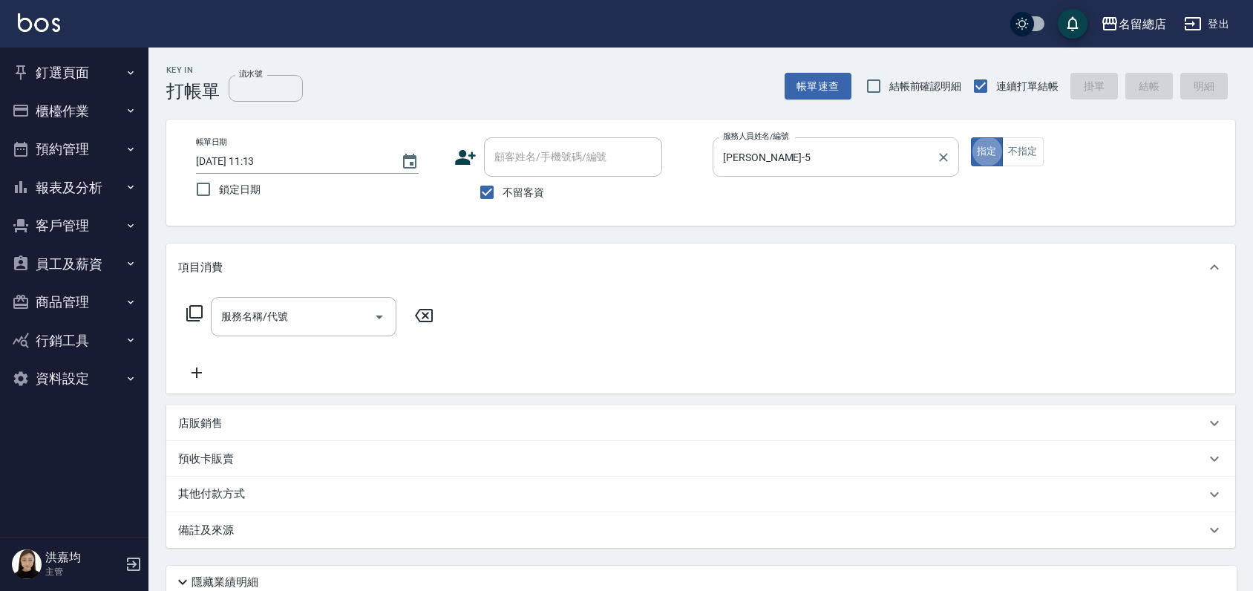
type button "true"
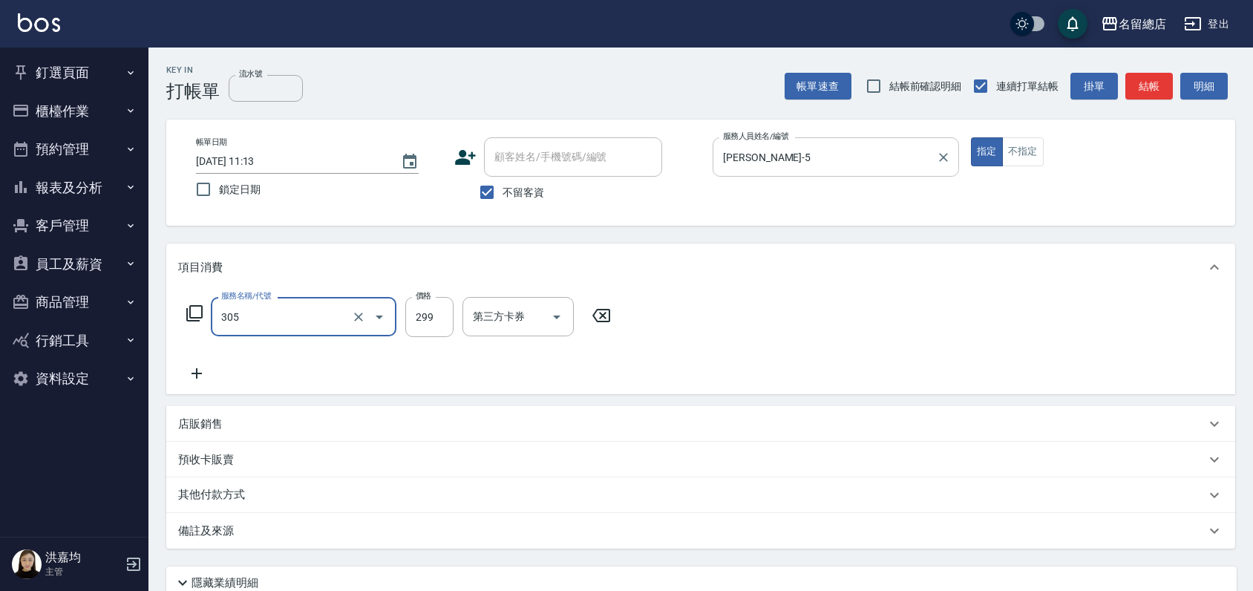
type input "剪髮(305)"
type input "400"
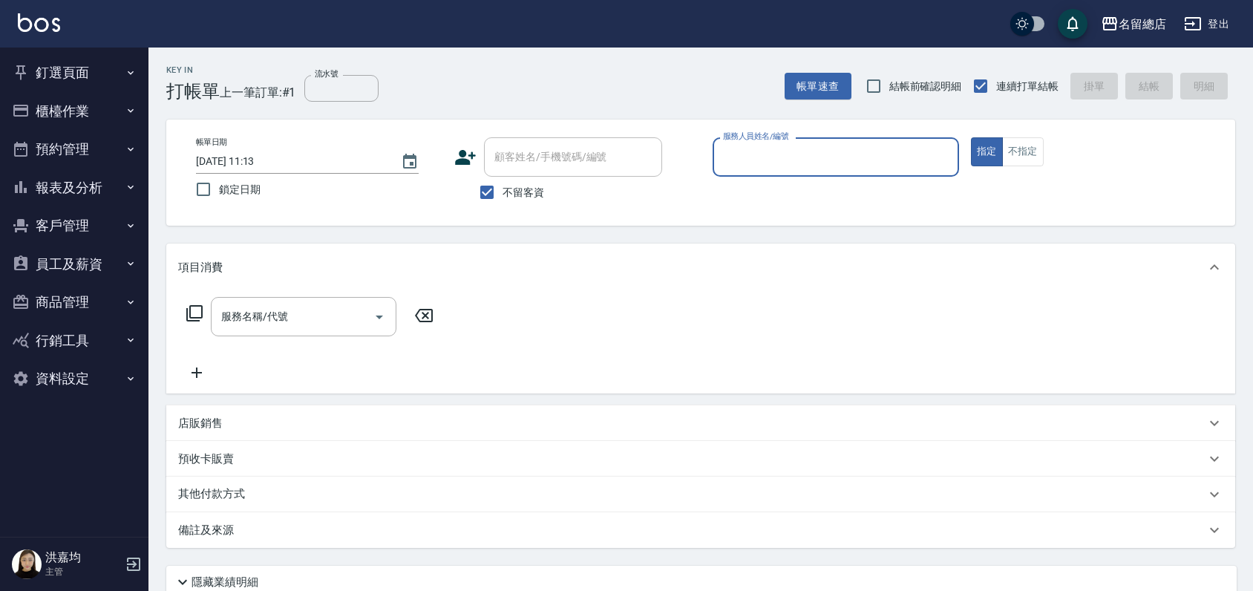
type input "ㄋ"
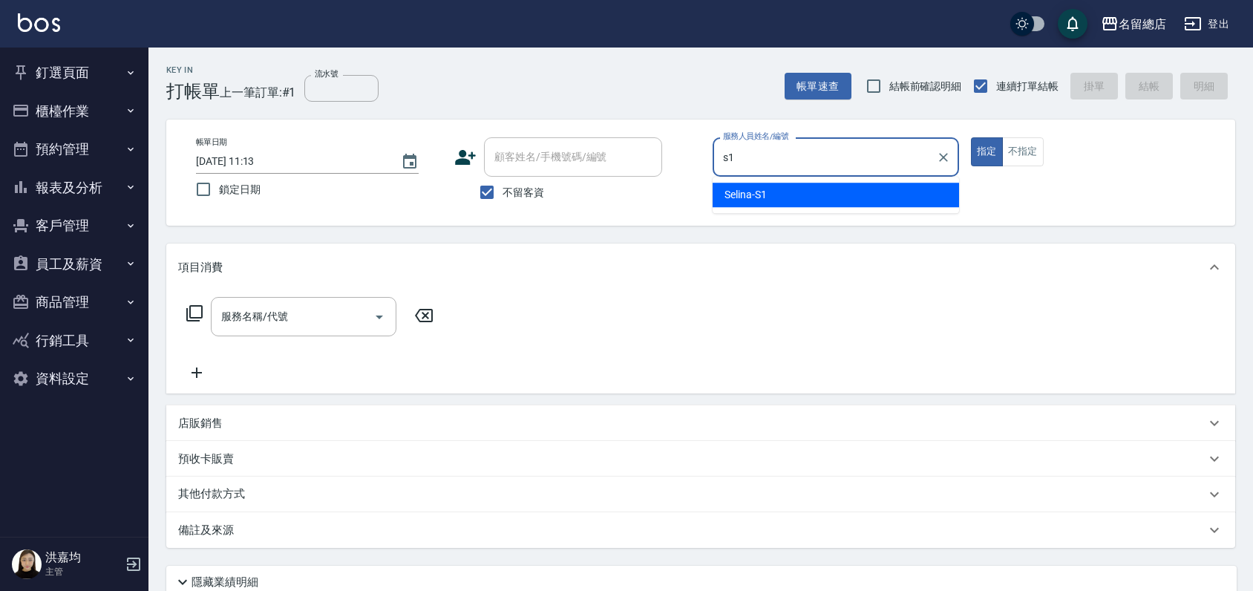
type input "Selina-S1"
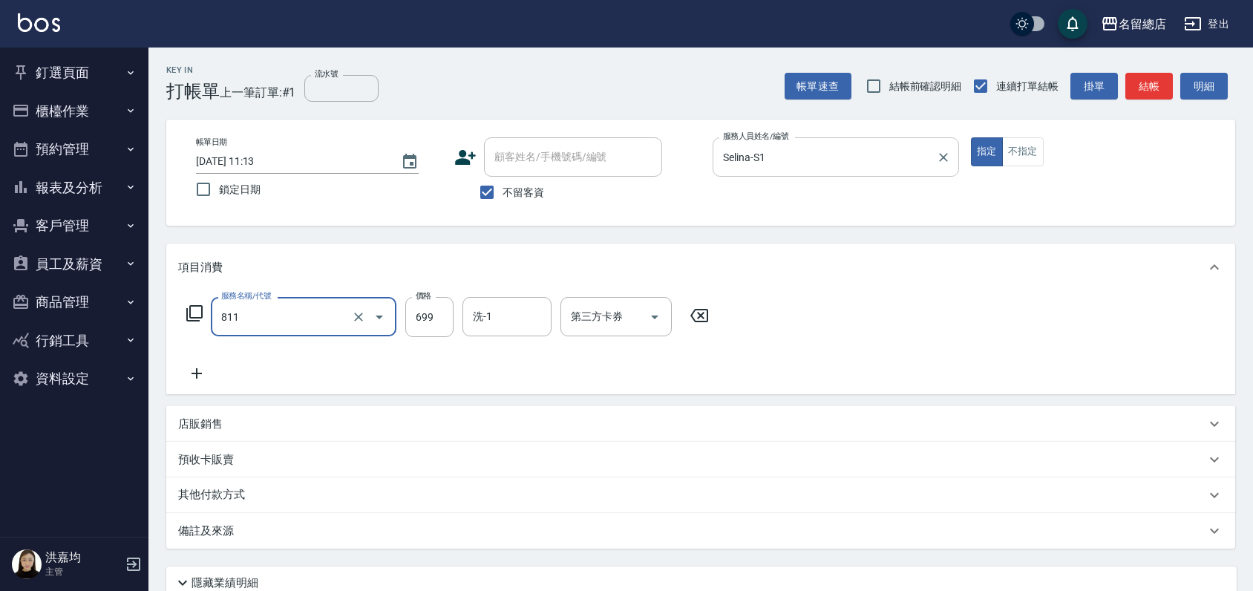
type input "洗+剪(811)"
type input "700"
